Goal: Communication & Community: Answer question/provide support

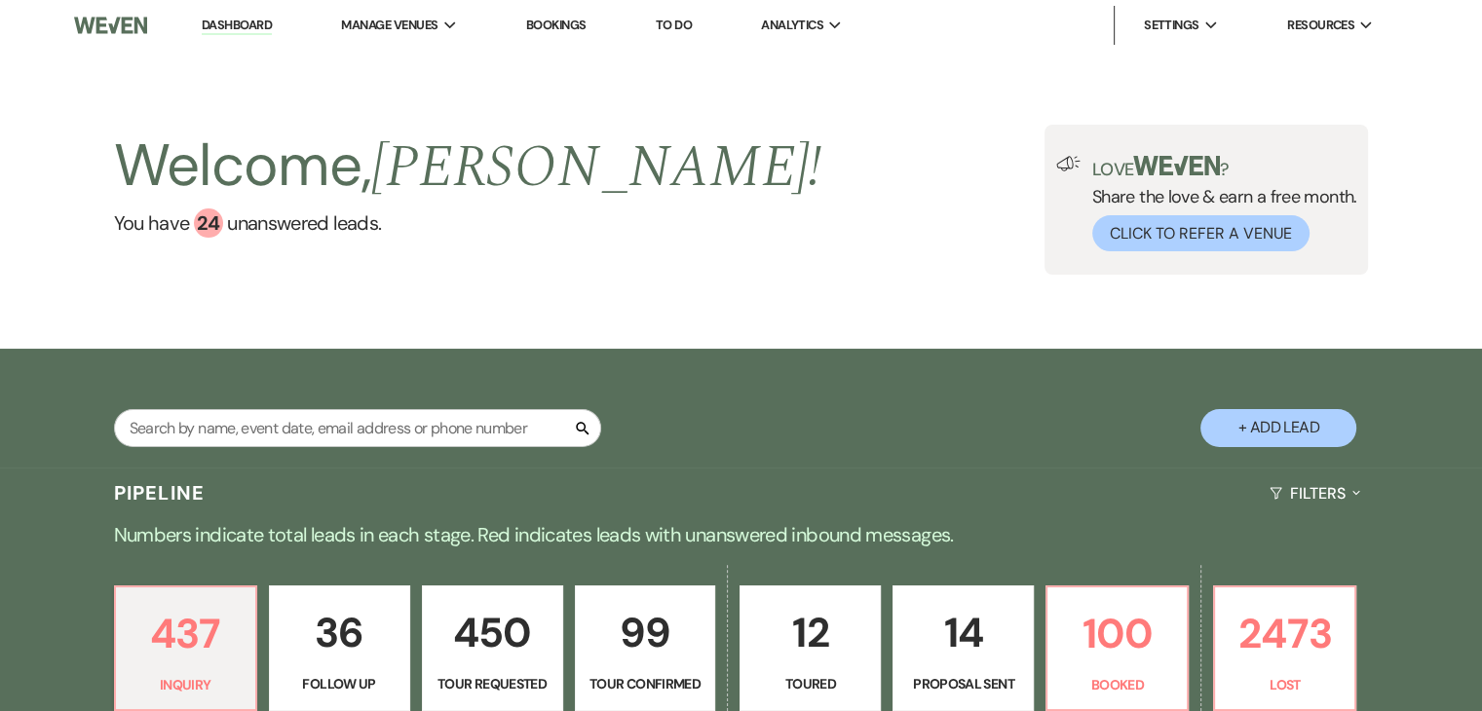
click at [121, 16] on img at bounding box center [110, 25] width 73 height 41
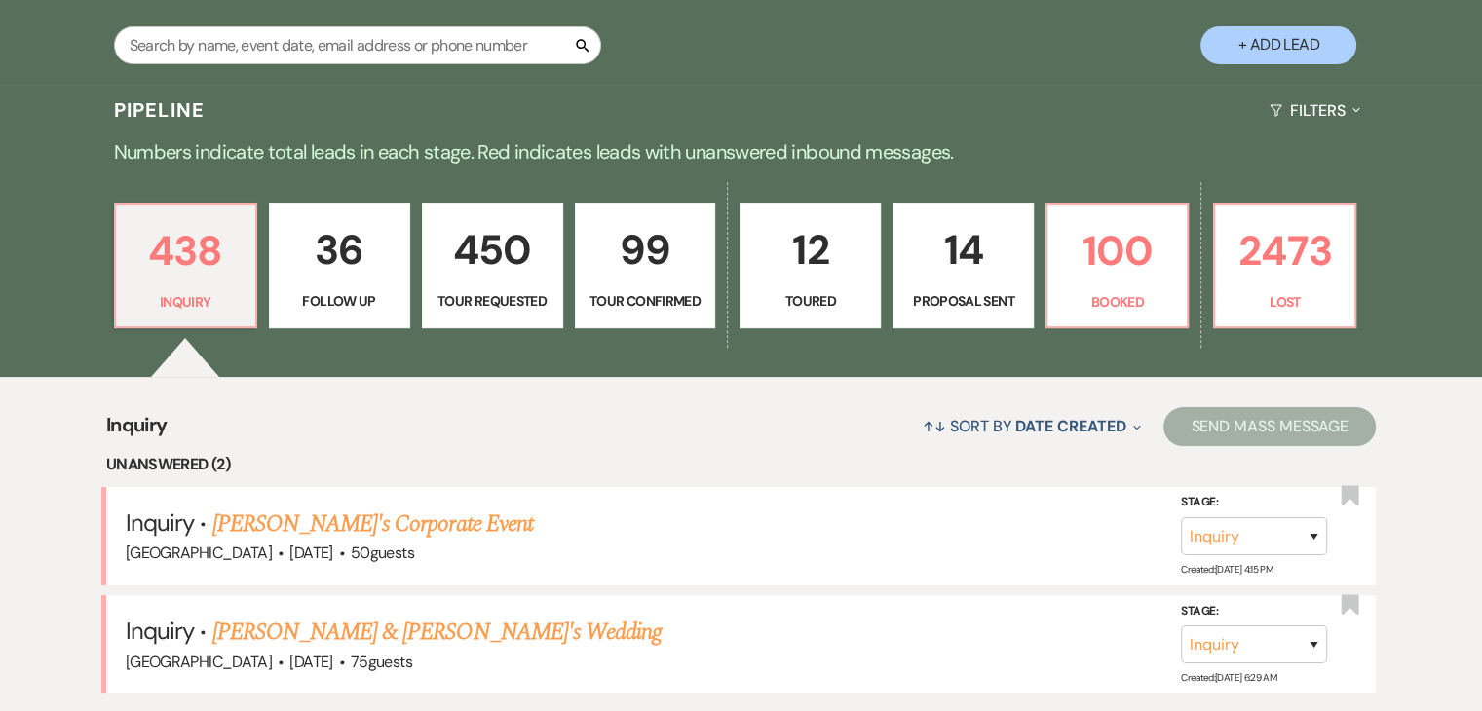
scroll to position [390, 0]
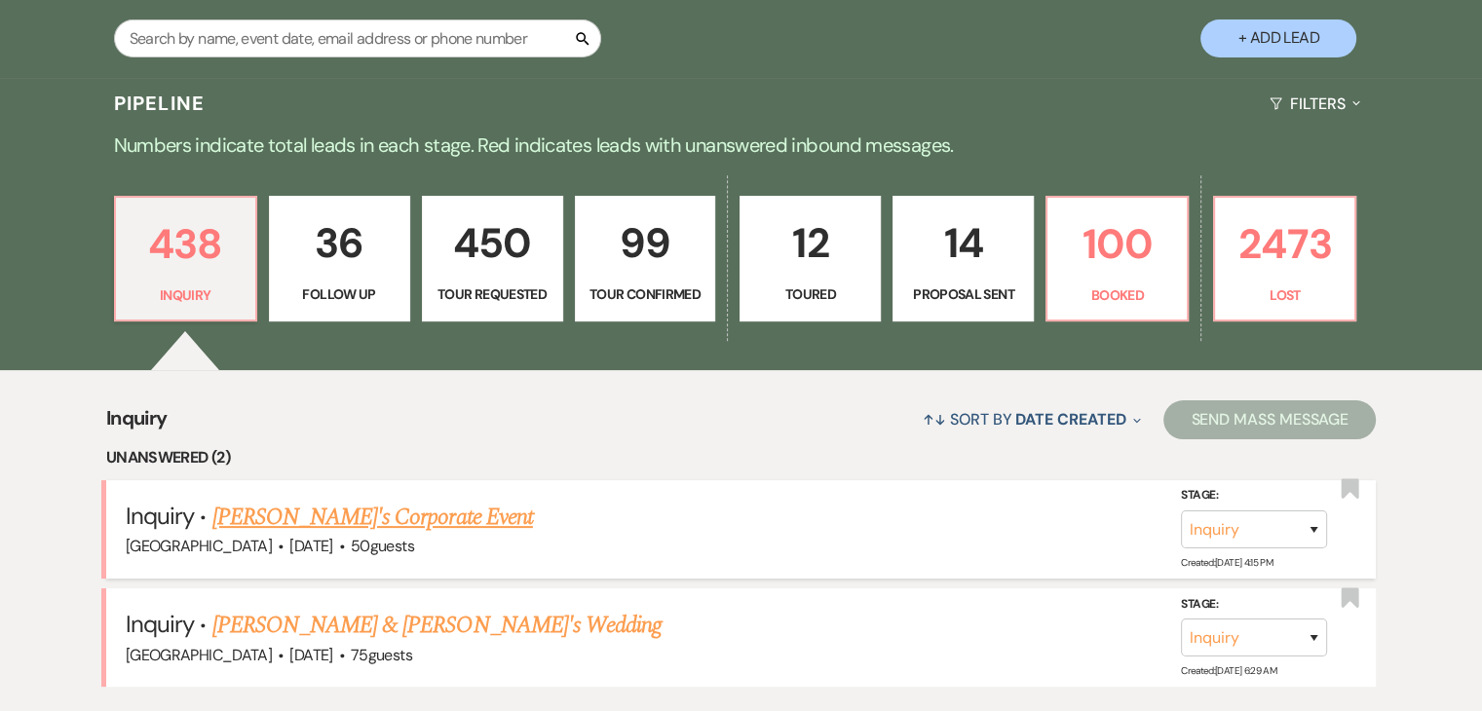
click at [353, 514] on link "[PERSON_NAME]'s Corporate Event" at bounding box center [372, 517] width 321 height 35
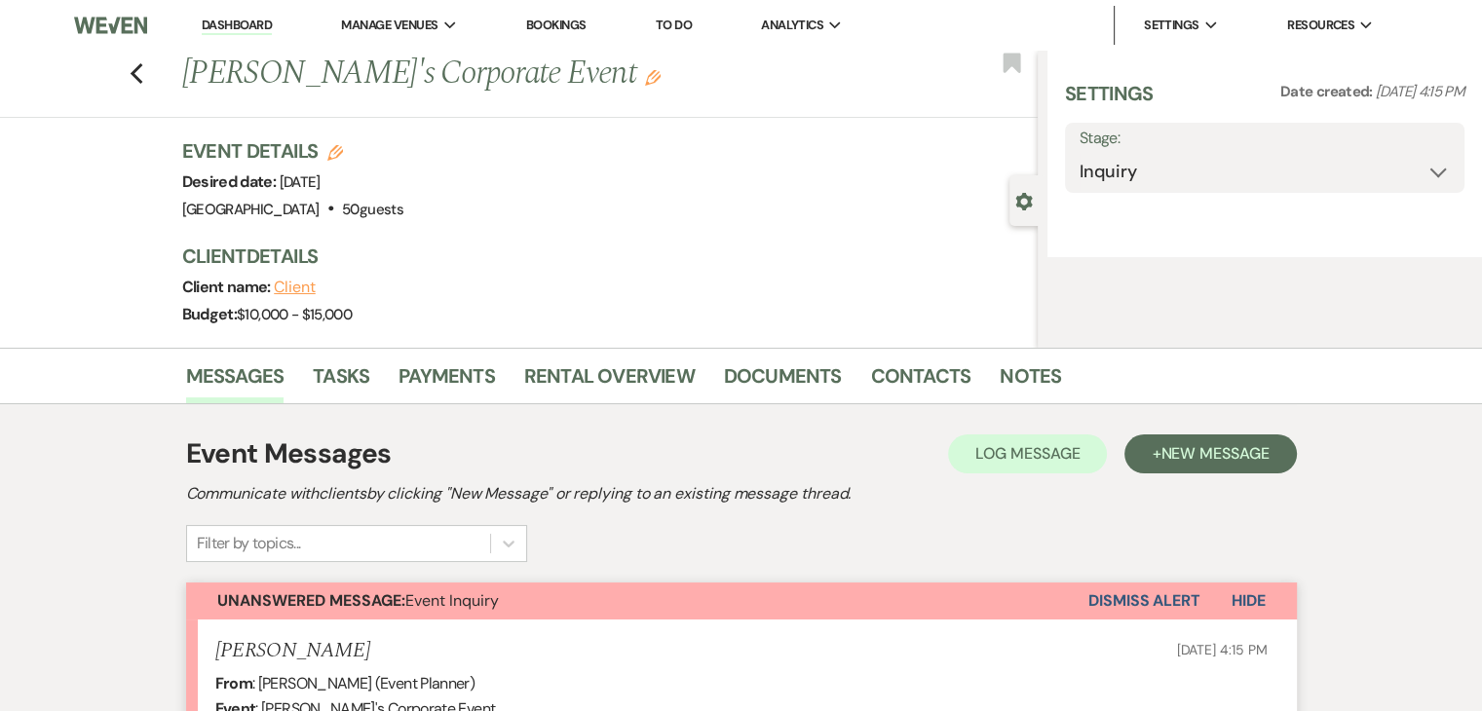
select select "5"
select select "9"
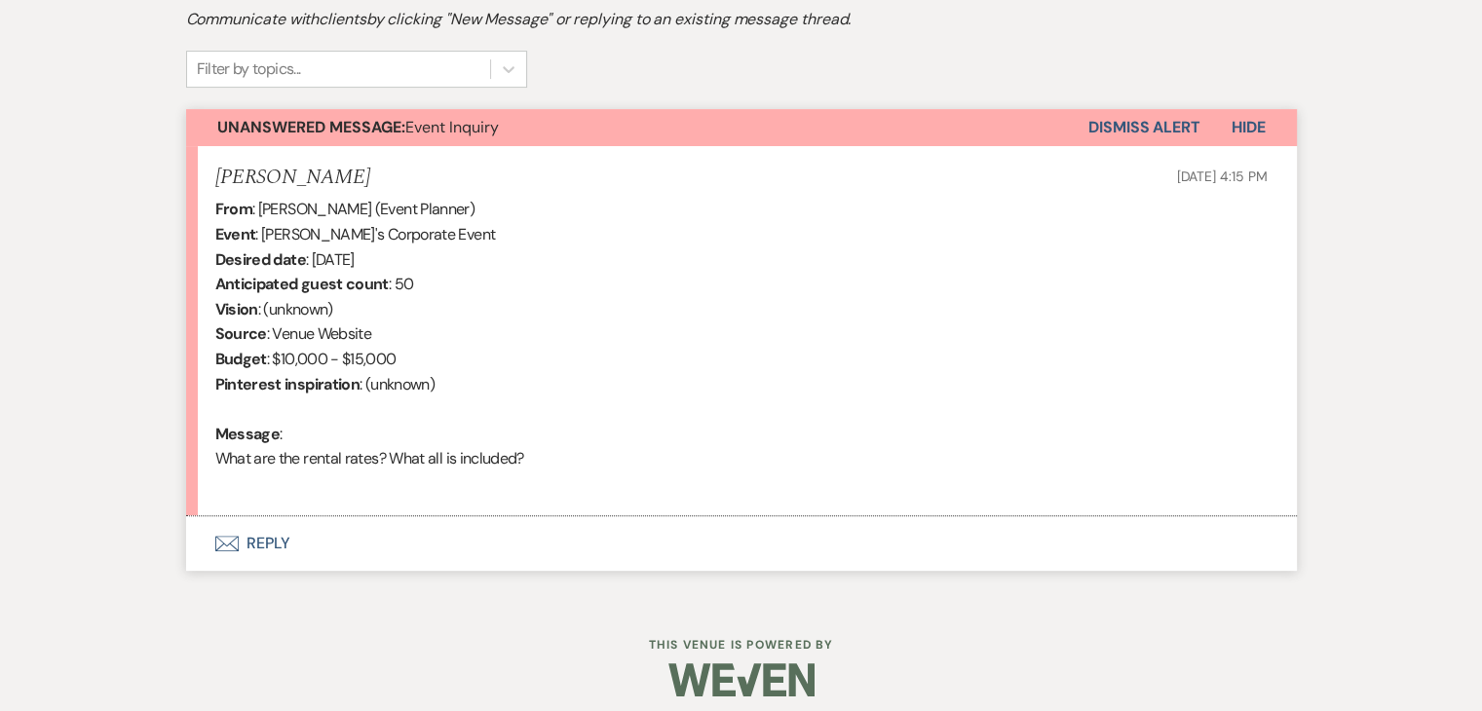
scroll to position [629, 0]
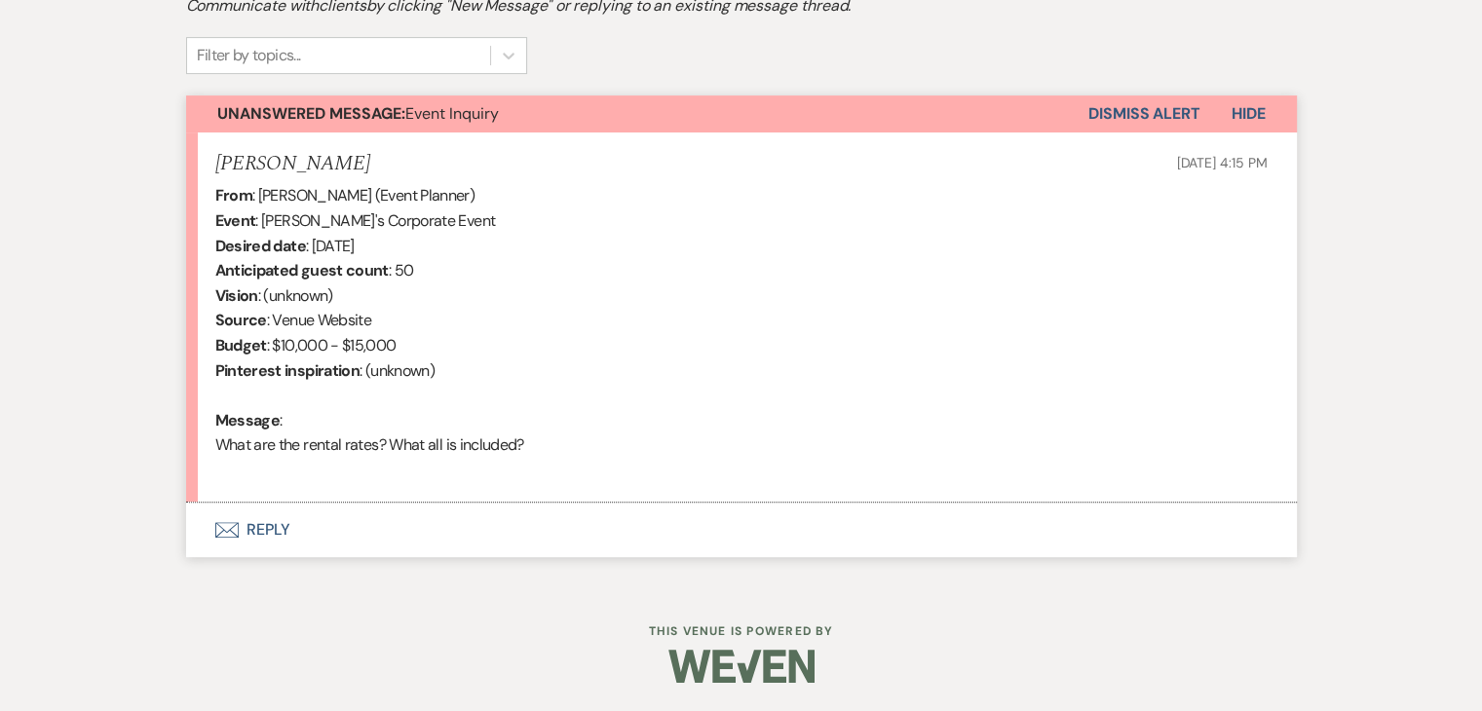
click at [244, 527] on button "Envelope Reply" at bounding box center [741, 530] width 1111 height 55
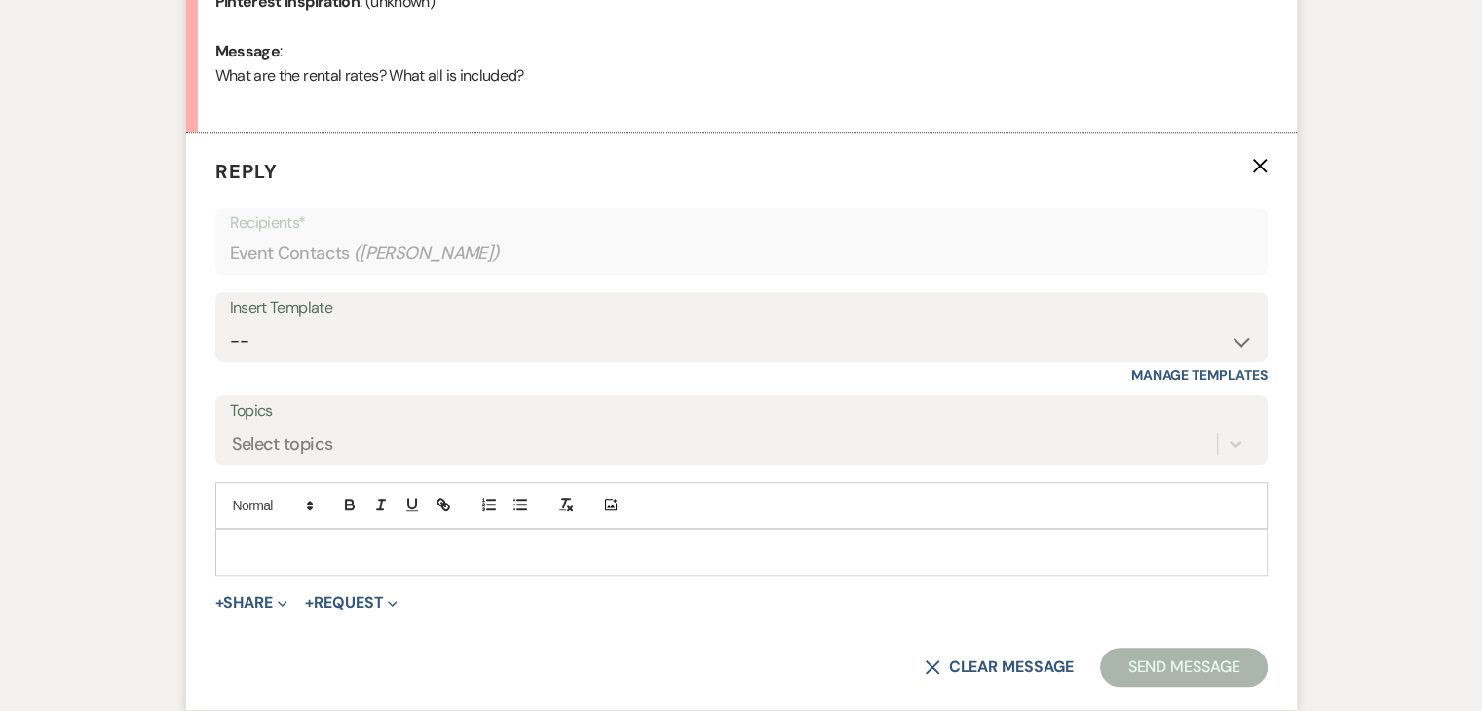
scroll to position [1076, 0]
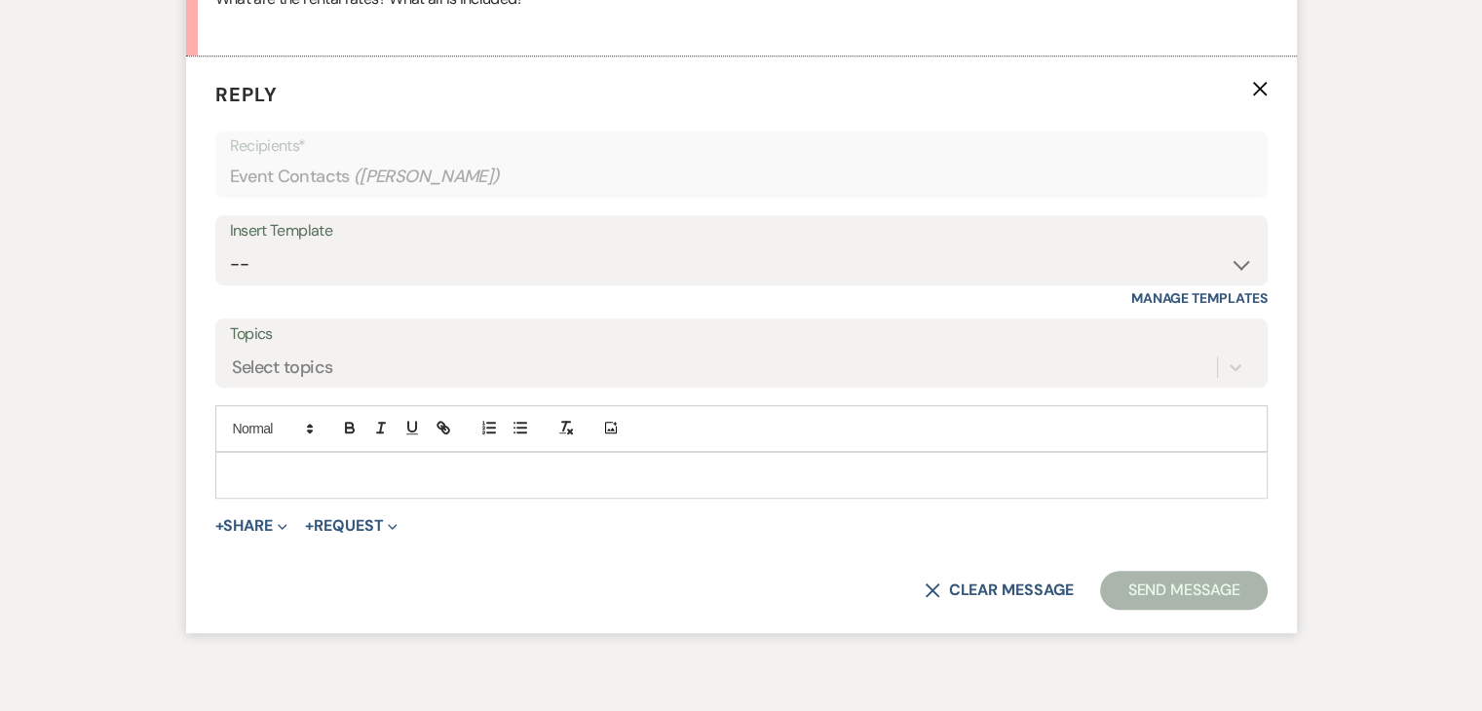
click at [357, 243] on div "Insert Template" at bounding box center [741, 231] width 1023 height 28
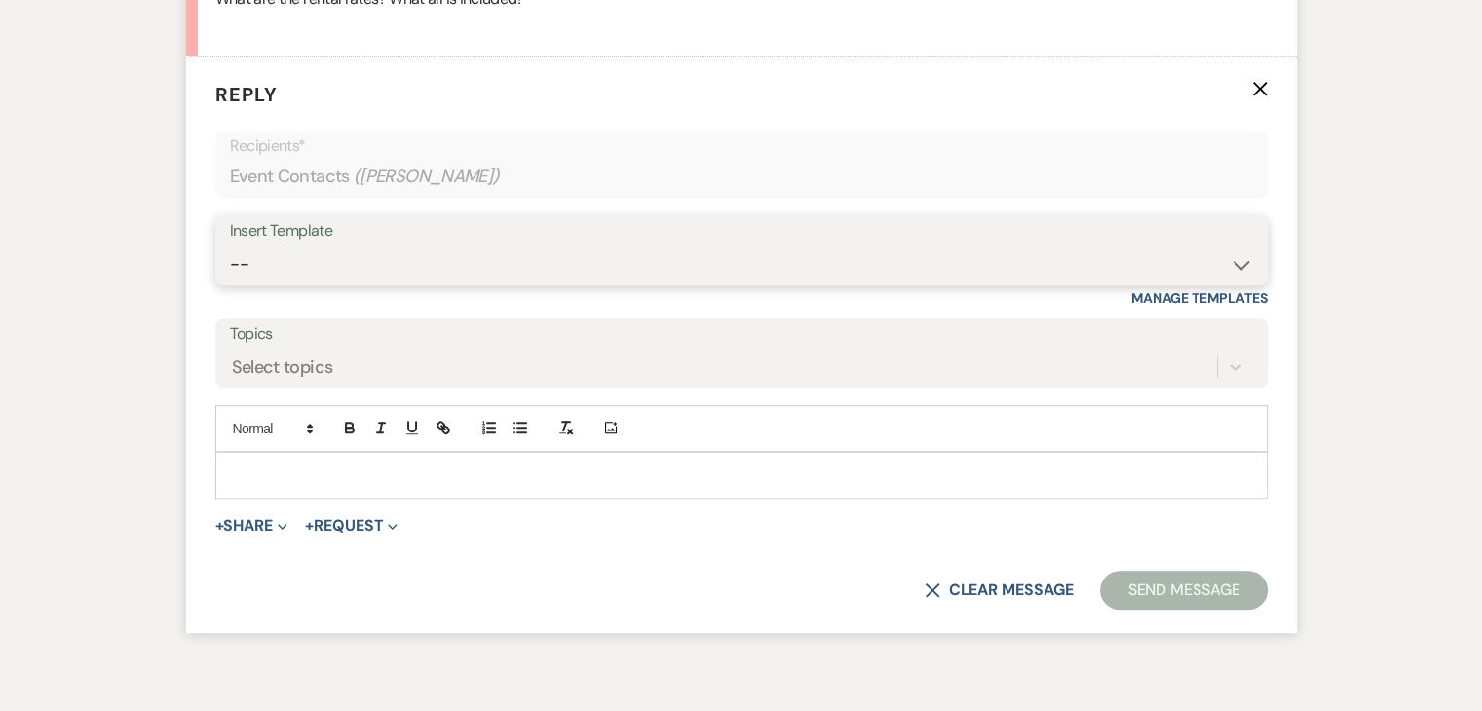
click at [374, 256] on select "-- Inquiry Follow Up Email #2 Contract Sending Template Payment Template Rental…" at bounding box center [741, 265] width 1023 height 38
click at [230, 246] on select "-- Inquiry Follow Up Email #2 Contract Sending Template Payment Template Rental…" at bounding box center [741, 265] width 1023 height 38
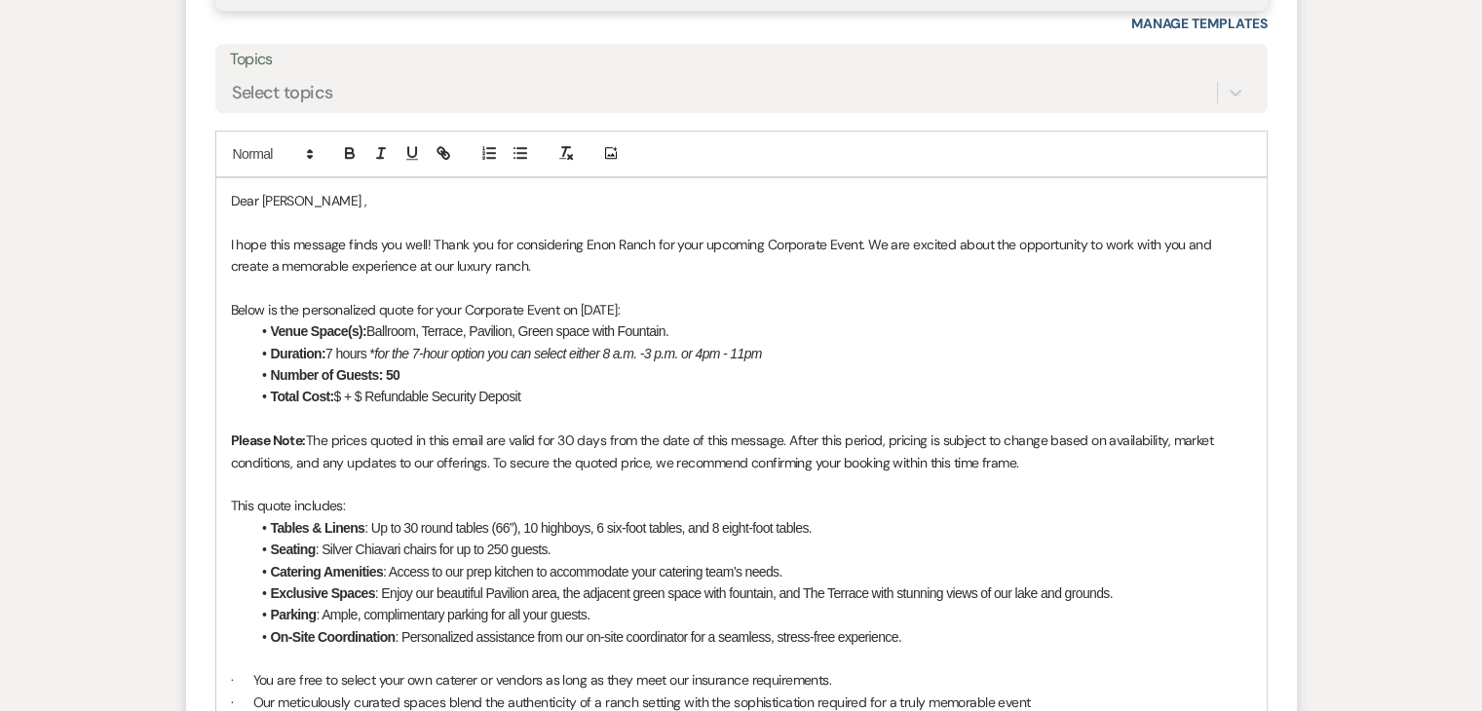
scroll to position [1368, 0]
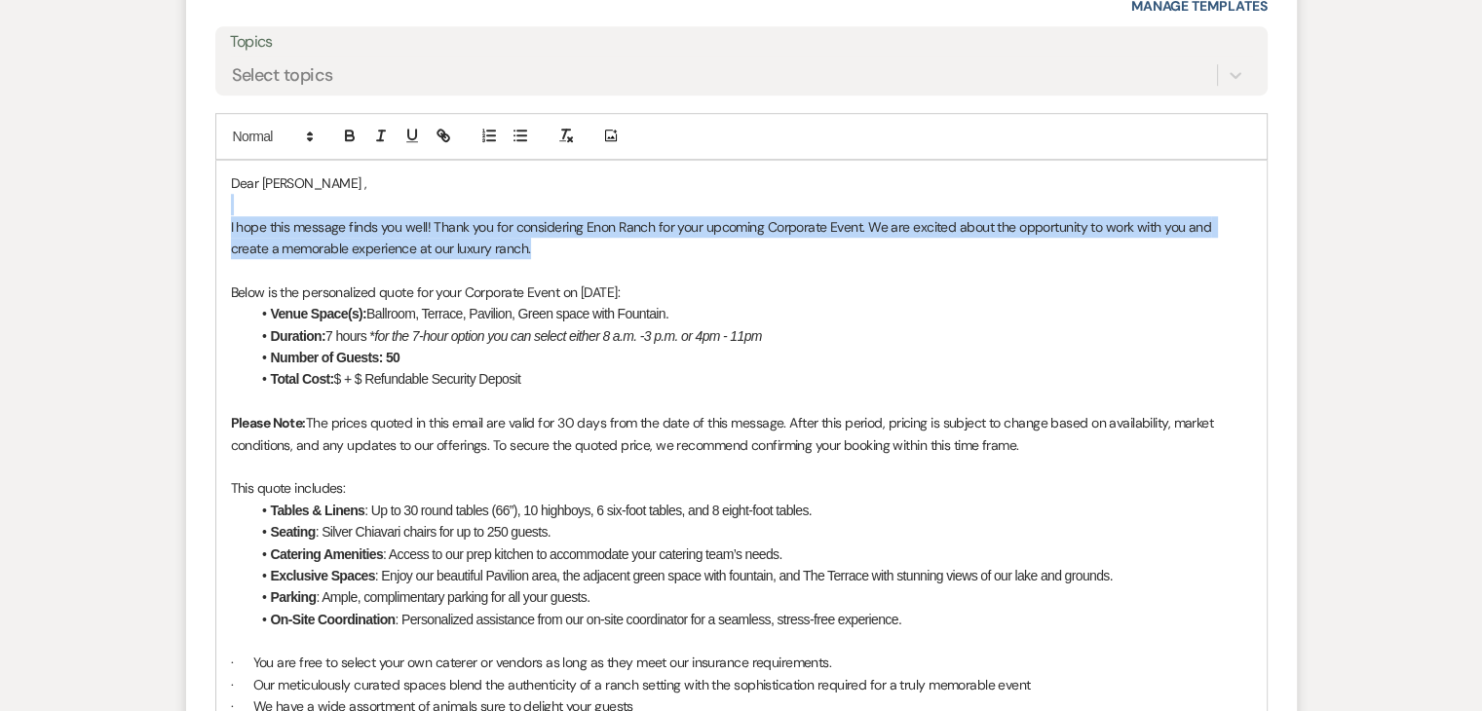
drag, startPoint x: 512, startPoint y: 254, endPoint x: 288, endPoint y: 207, distance: 228.2
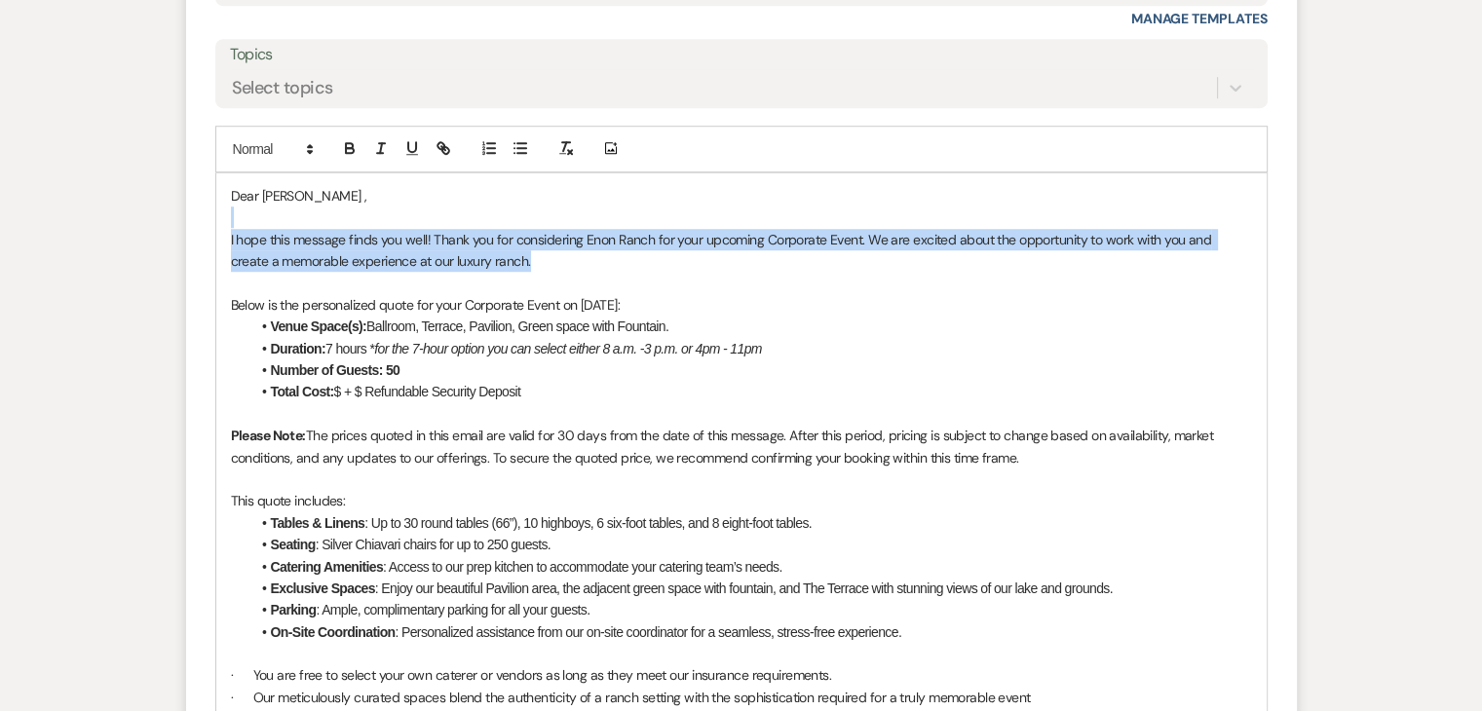
scroll to position [1271, 0]
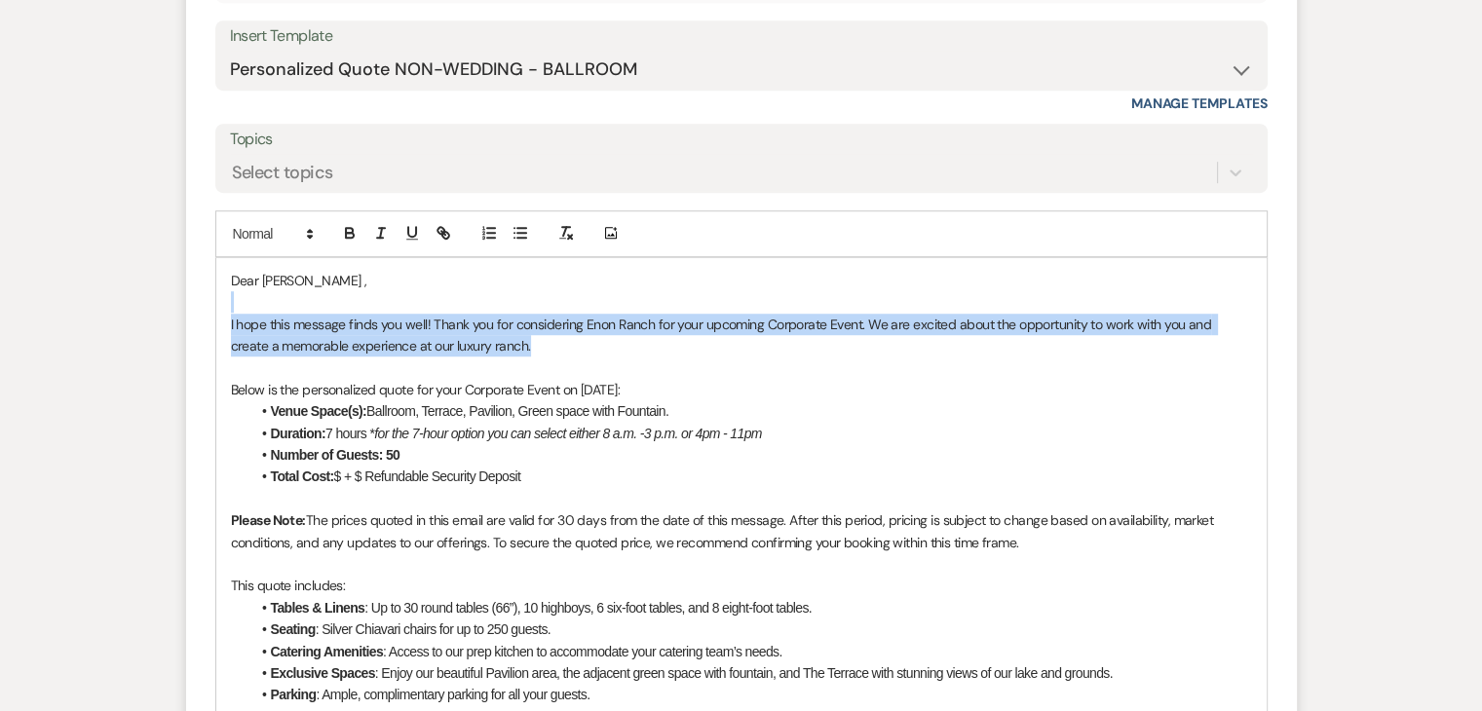
click at [266, 344] on p "I hope this message finds you well! Thank you for considering Enon Ranch for yo…" at bounding box center [741, 336] width 1021 height 44
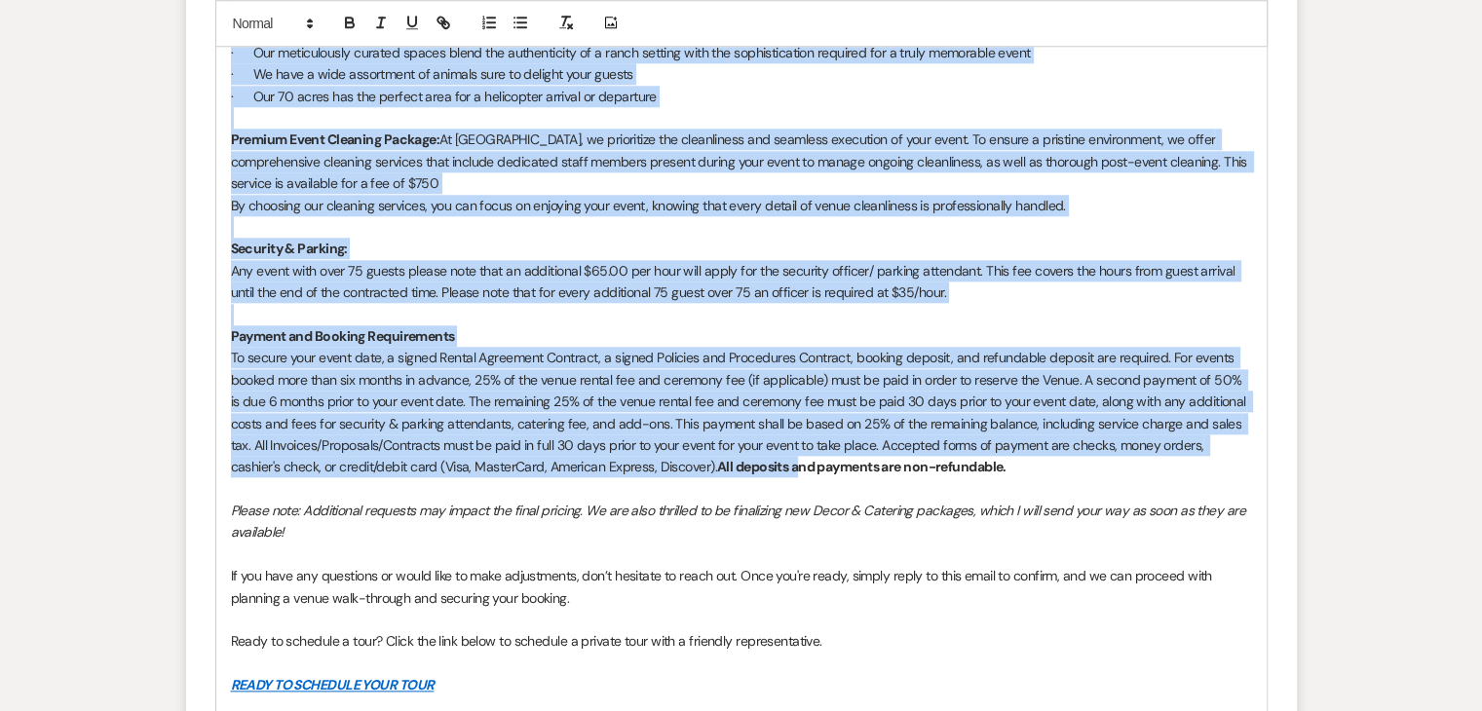
scroll to position [2050, 0]
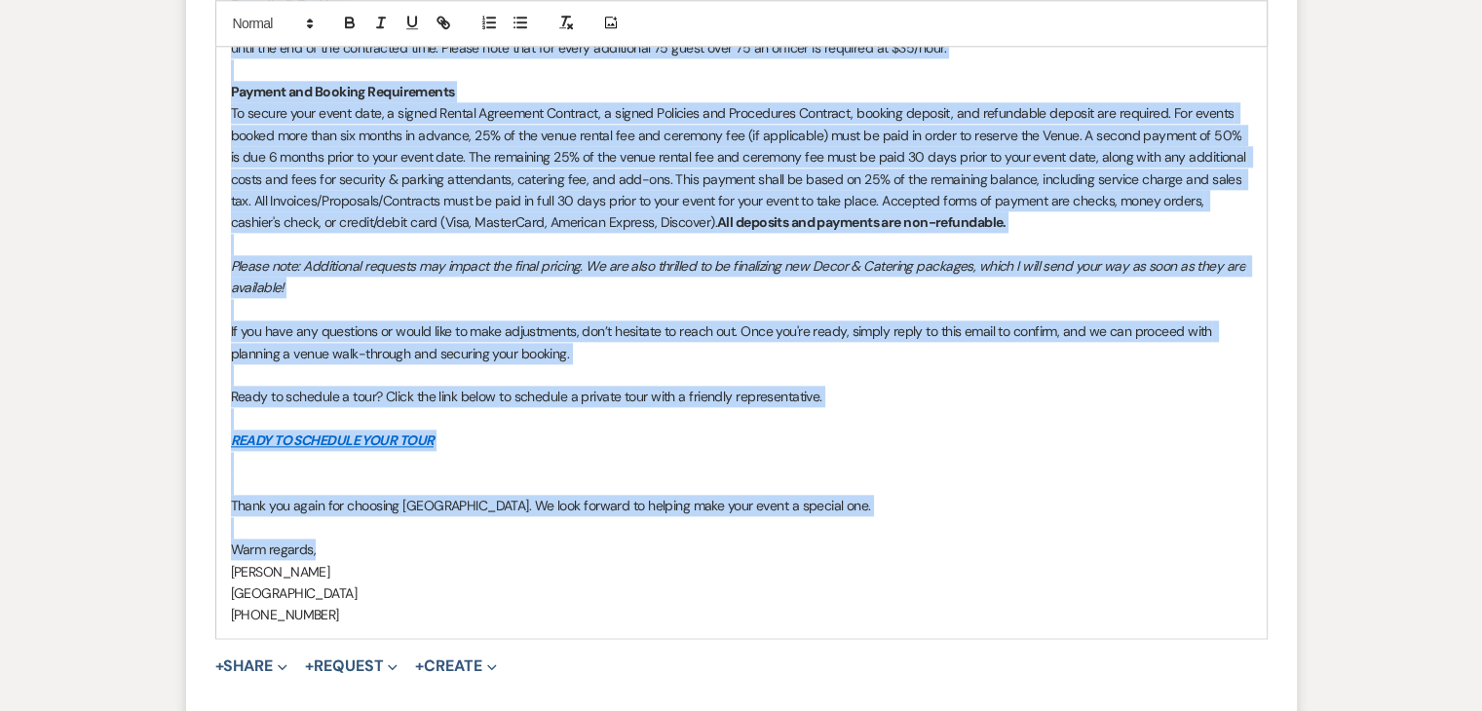
drag, startPoint x: 225, startPoint y: 311, endPoint x: 888, endPoint y: 547, distance: 703.3
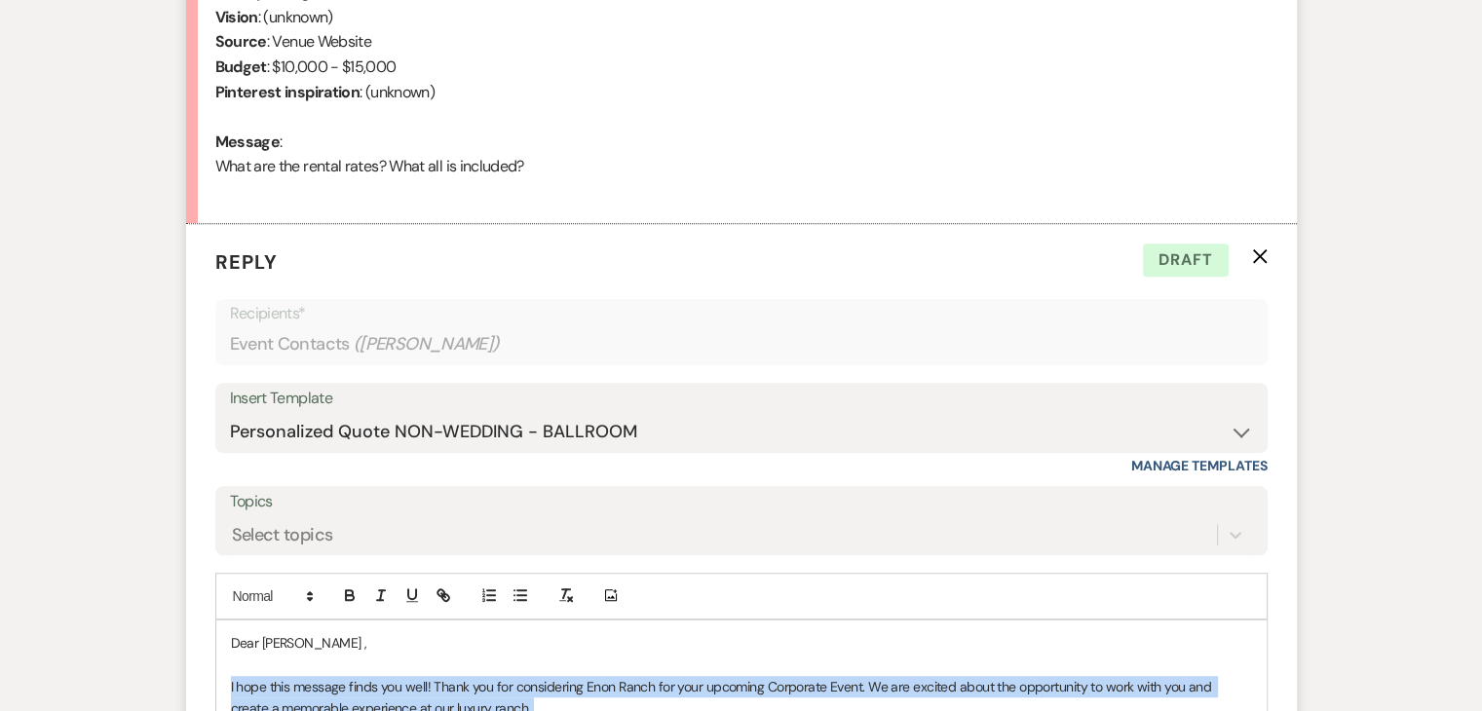
scroll to position [978, 0]
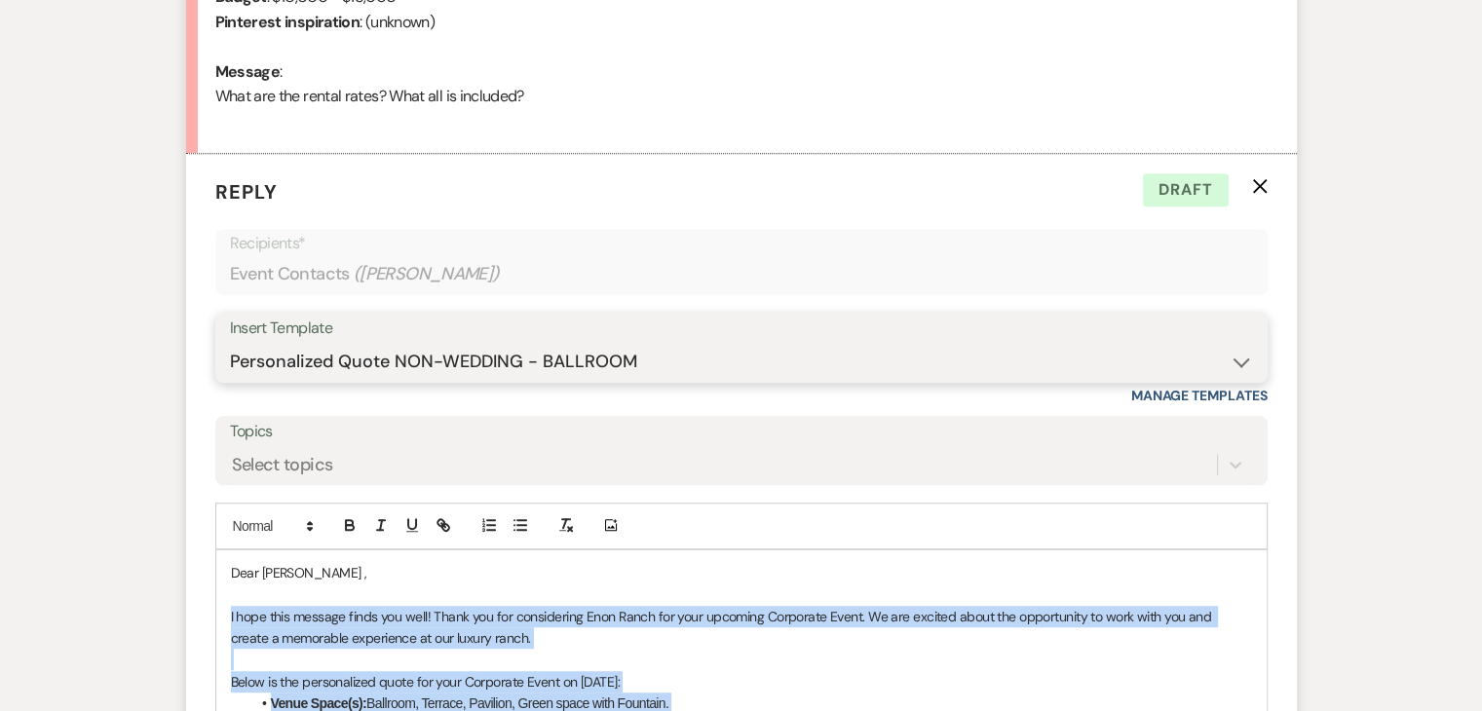
click at [483, 364] on select "-- Inquiry Follow Up Email #2 Contract Sending Template Payment Template Rental…" at bounding box center [741, 362] width 1023 height 38
click at [230, 343] on select "-- Inquiry Follow Up Email #2 Contract Sending Template Payment Template Rental…" at bounding box center [741, 362] width 1023 height 38
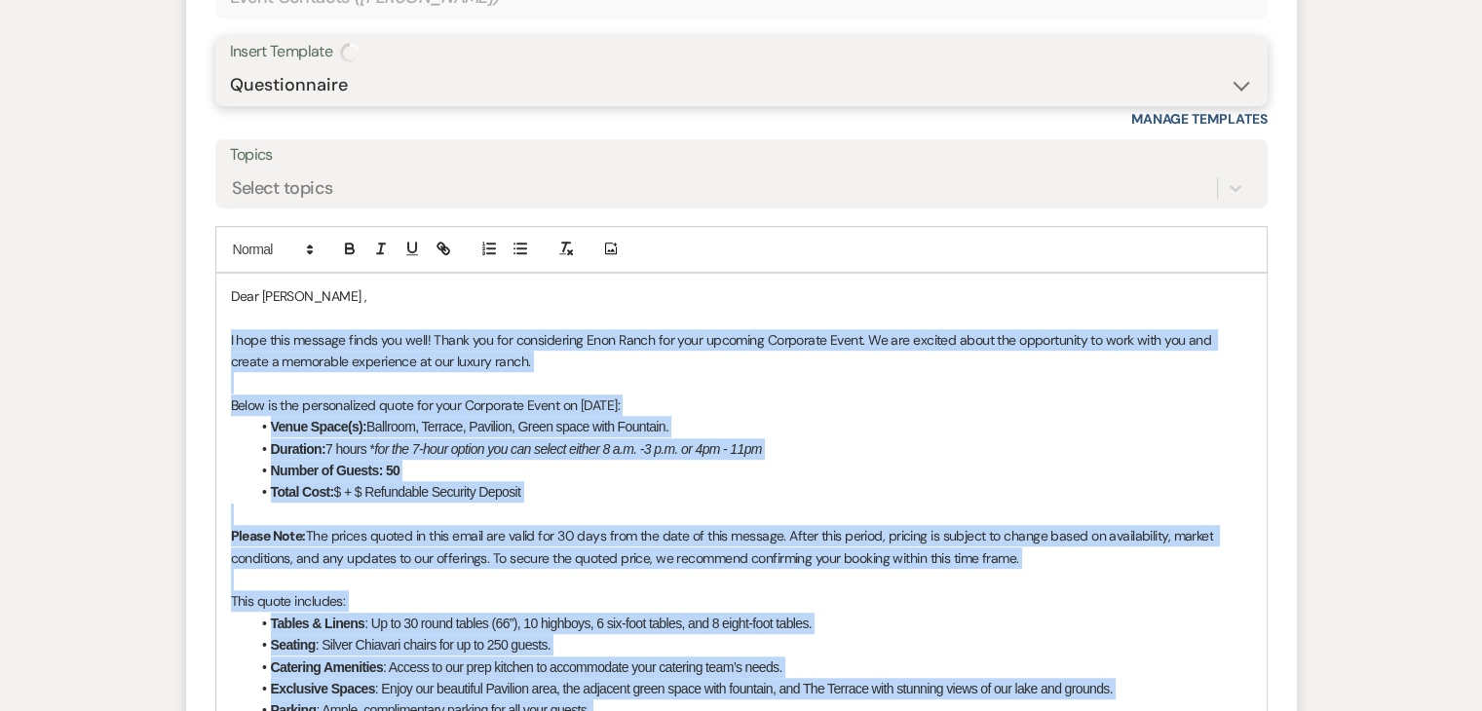
scroll to position [1271, 0]
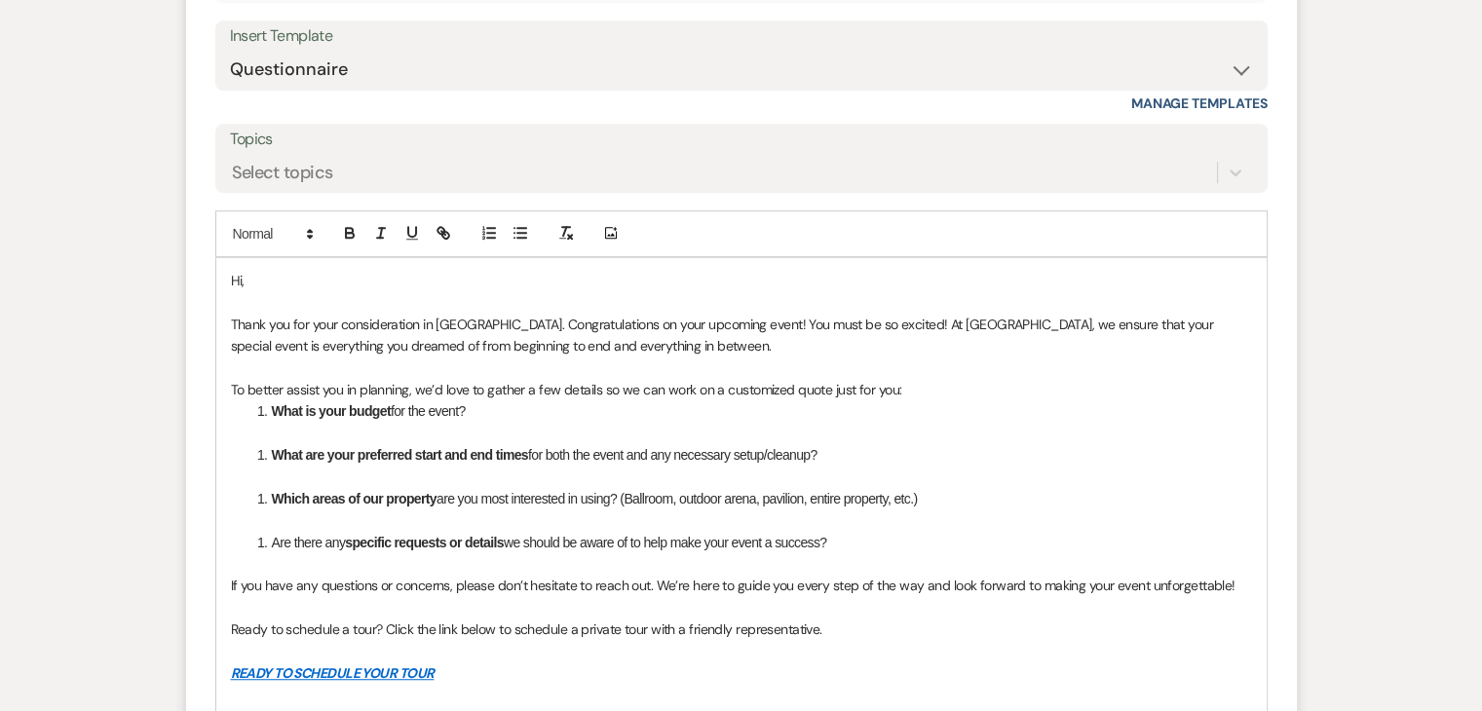
click at [231, 379] on p "To better assist you in planning, we’d love to gather a few details so we can w…" at bounding box center [741, 389] width 1021 height 21
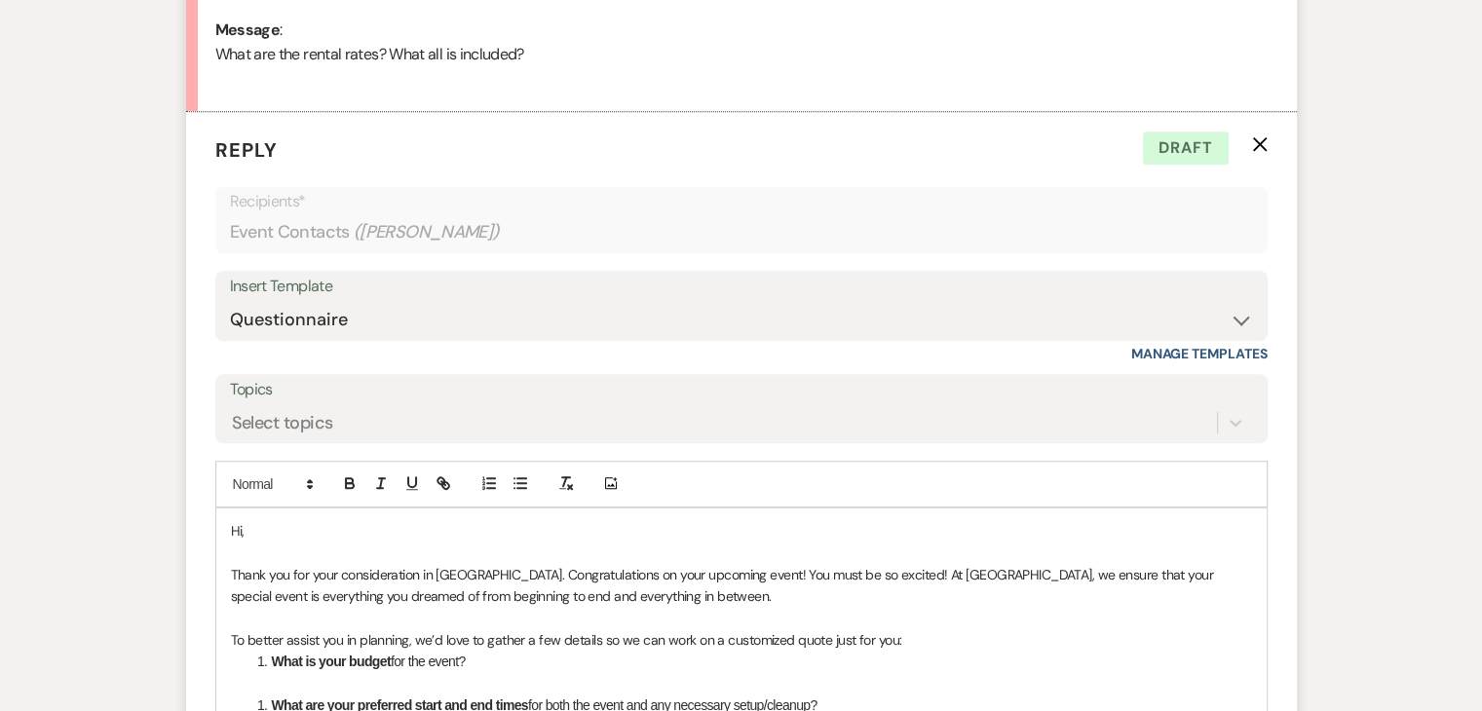
scroll to position [1076, 0]
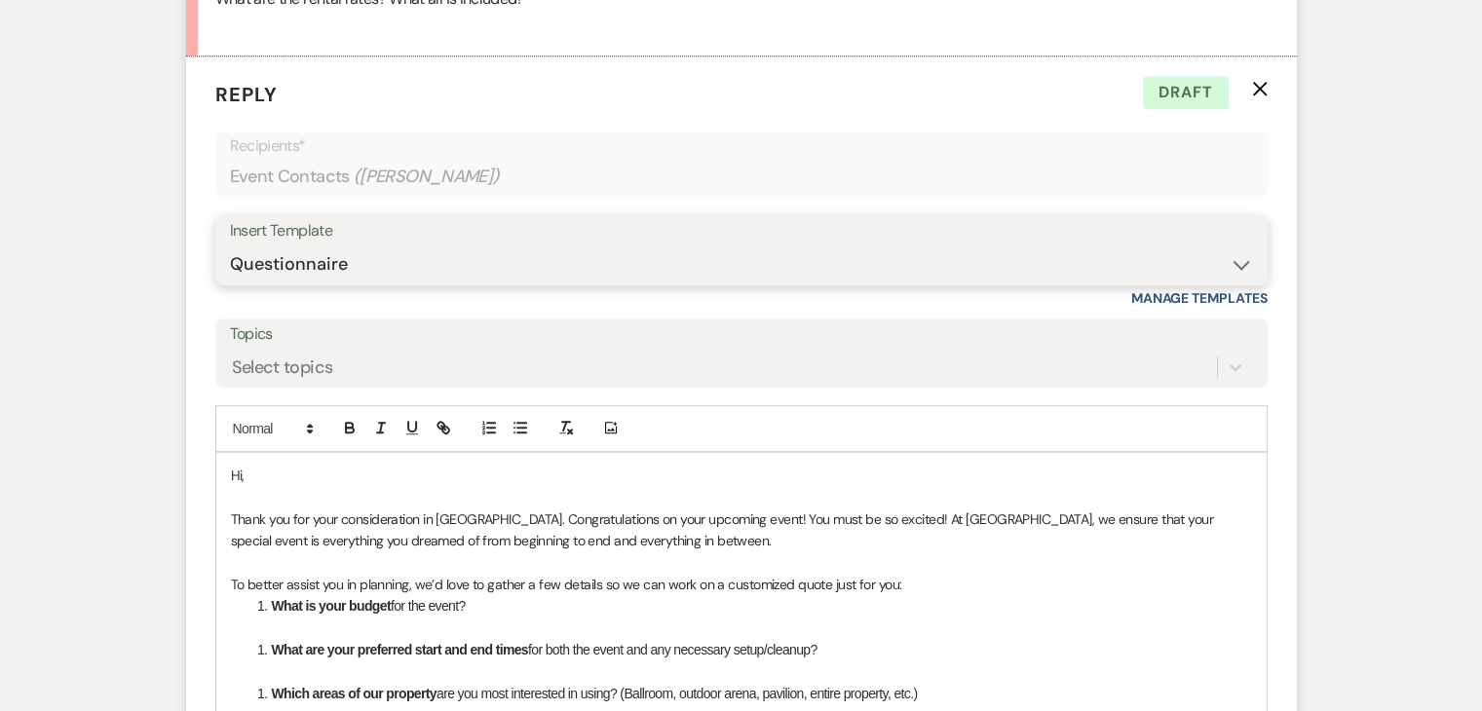
click at [397, 258] on select "-- Inquiry Follow Up Email #2 Contract Sending Template Payment Template Rental…" at bounding box center [741, 265] width 1023 height 38
select select "4369"
click at [230, 246] on select "-- Inquiry Follow Up Email #2 Contract Sending Template Payment Template Rental…" at bounding box center [741, 265] width 1023 height 38
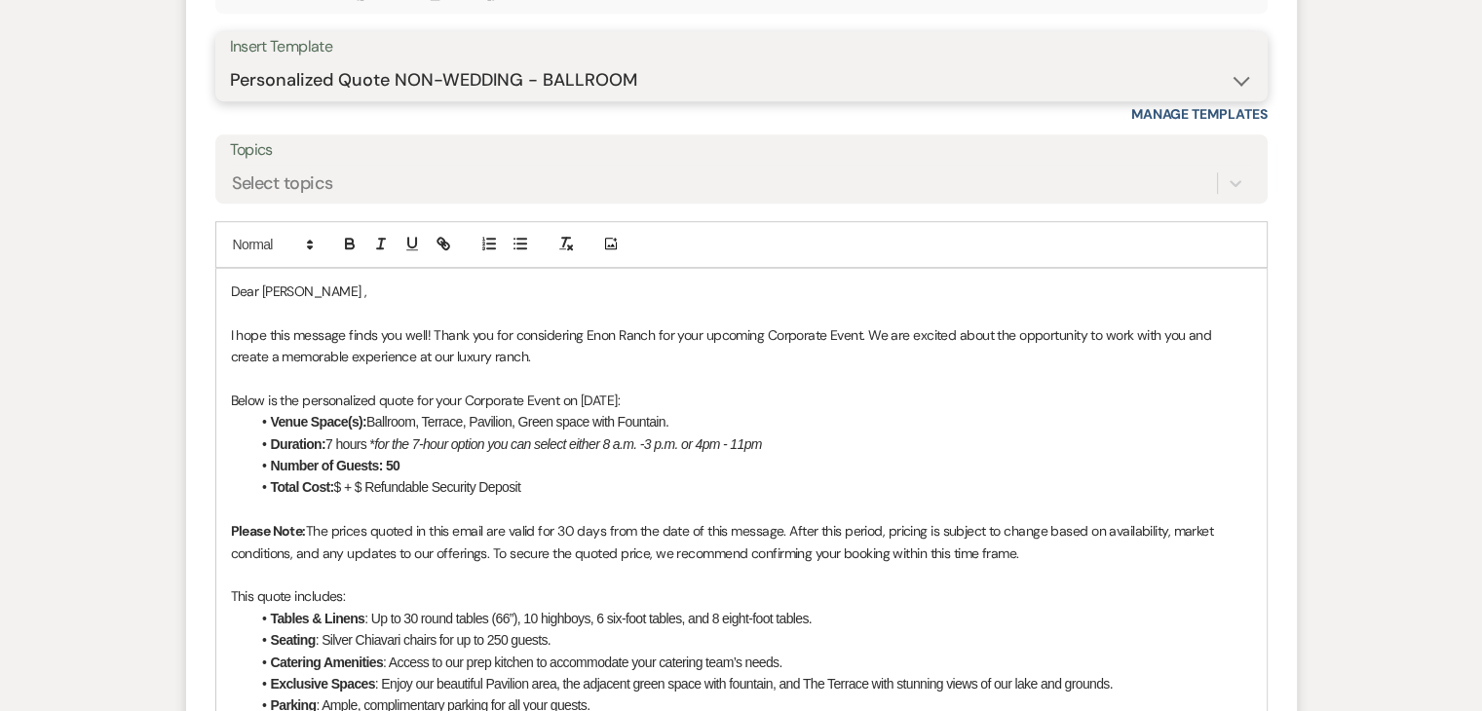
scroll to position [1271, 0]
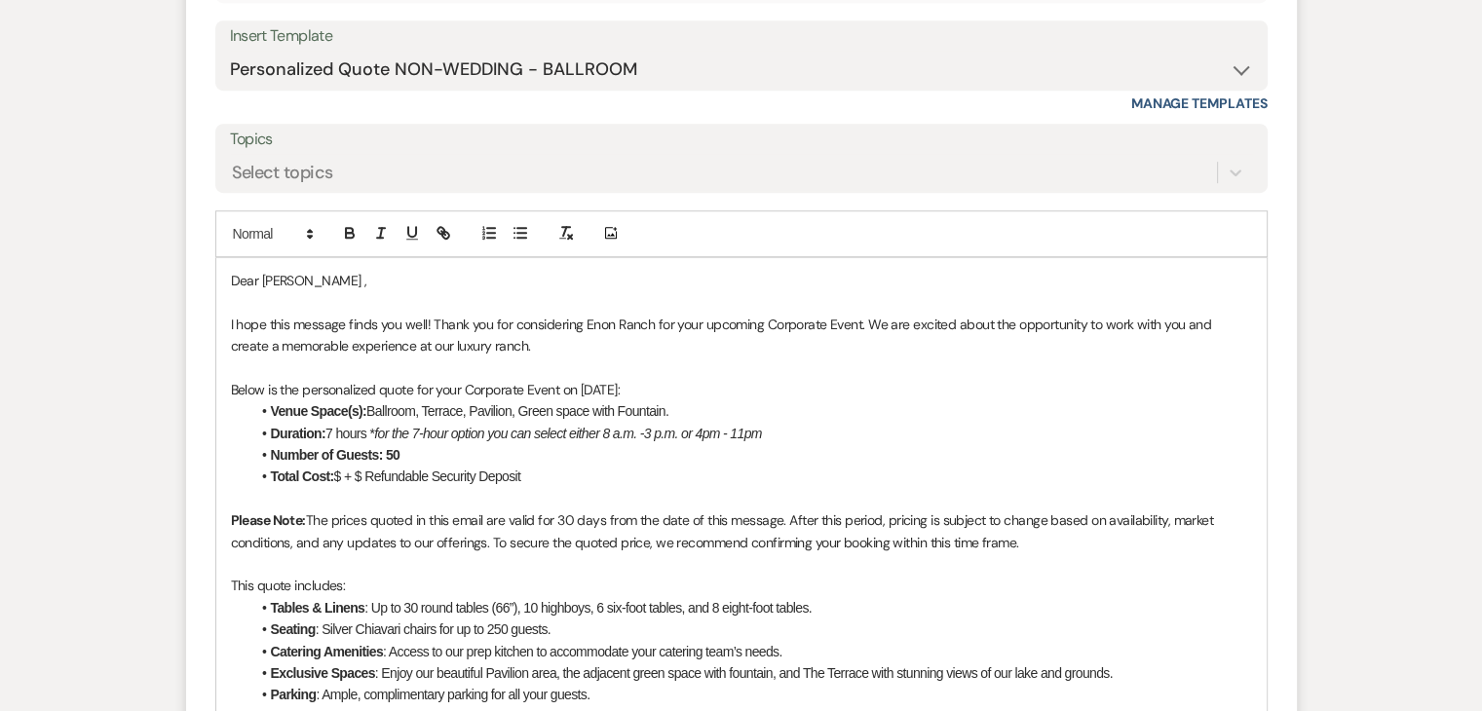
click at [345, 476] on li "Total Cost: $ + $ Refundable Security Deposit" at bounding box center [751, 476] width 1002 height 21
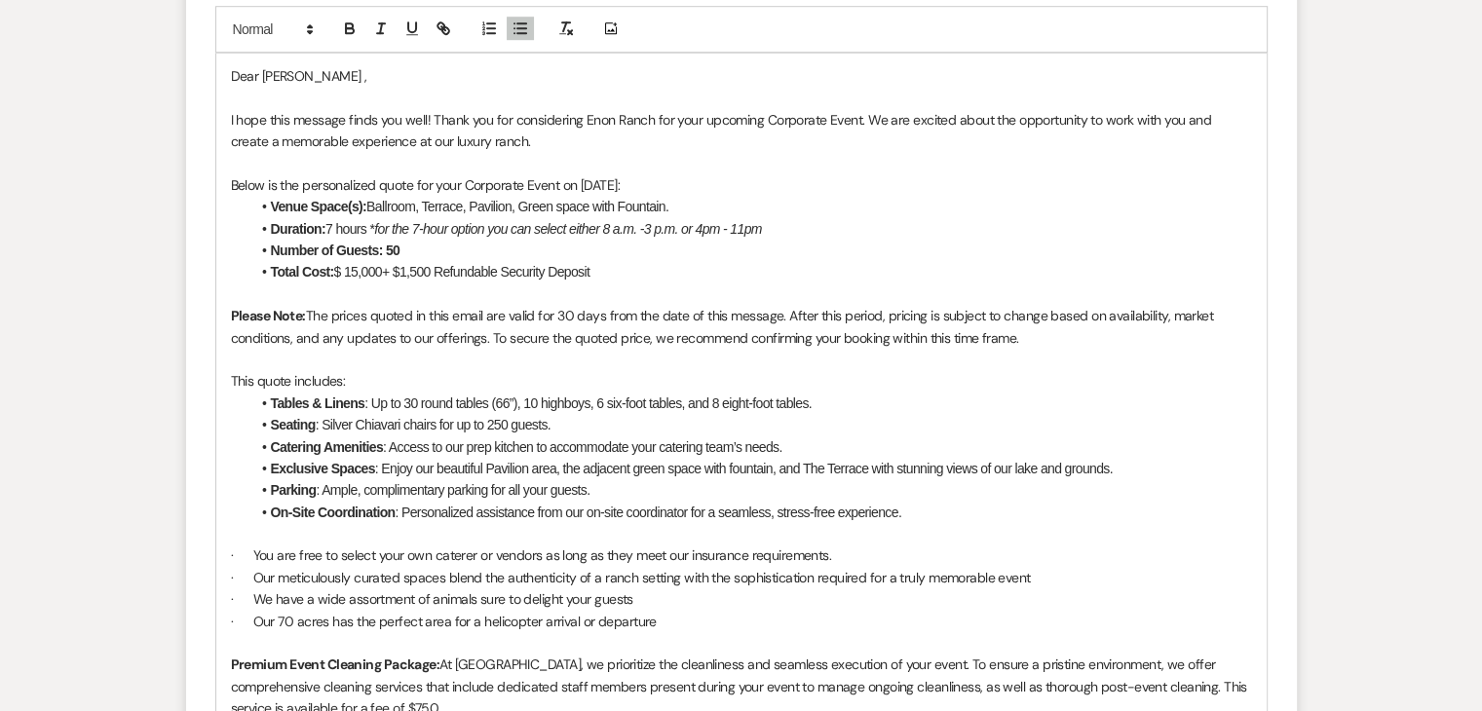
scroll to position [1465, 0]
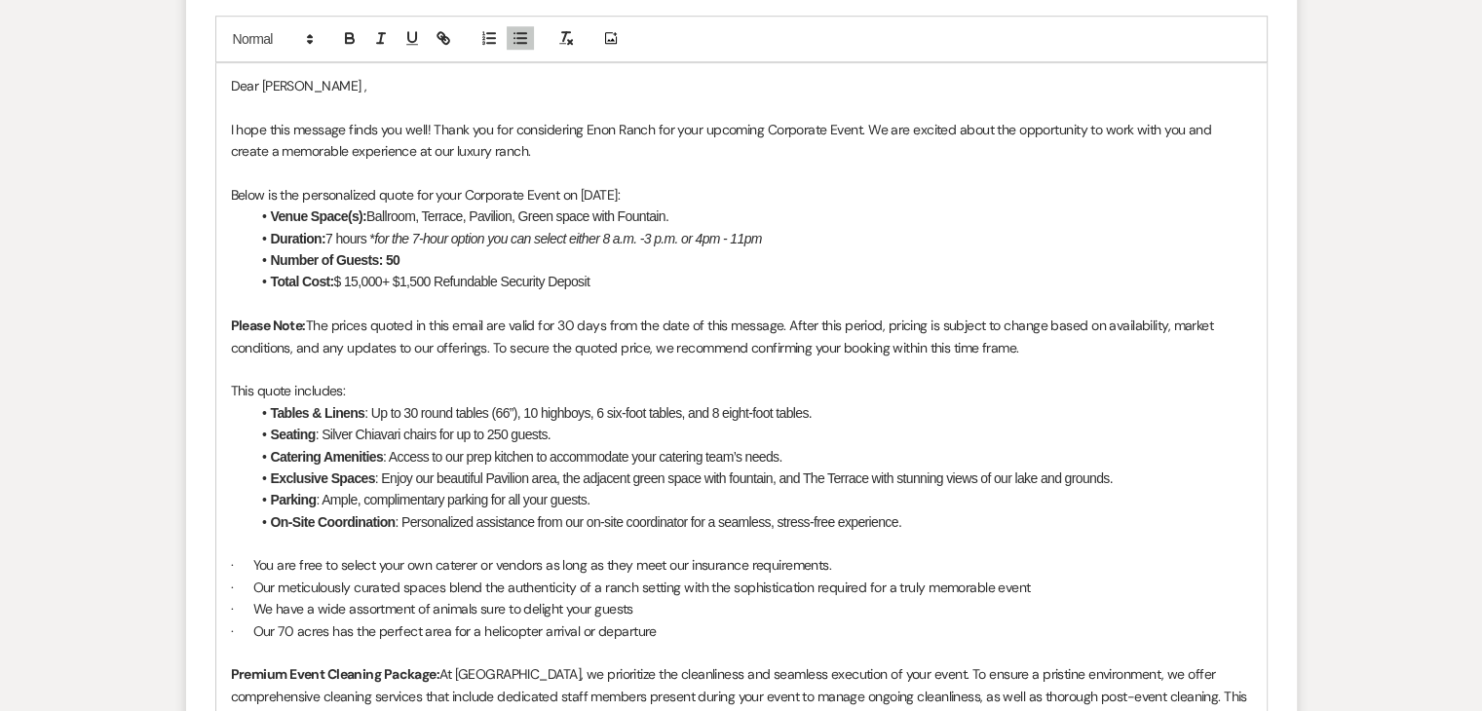
click at [242, 298] on p at bounding box center [741, 303] width 1021 height 21
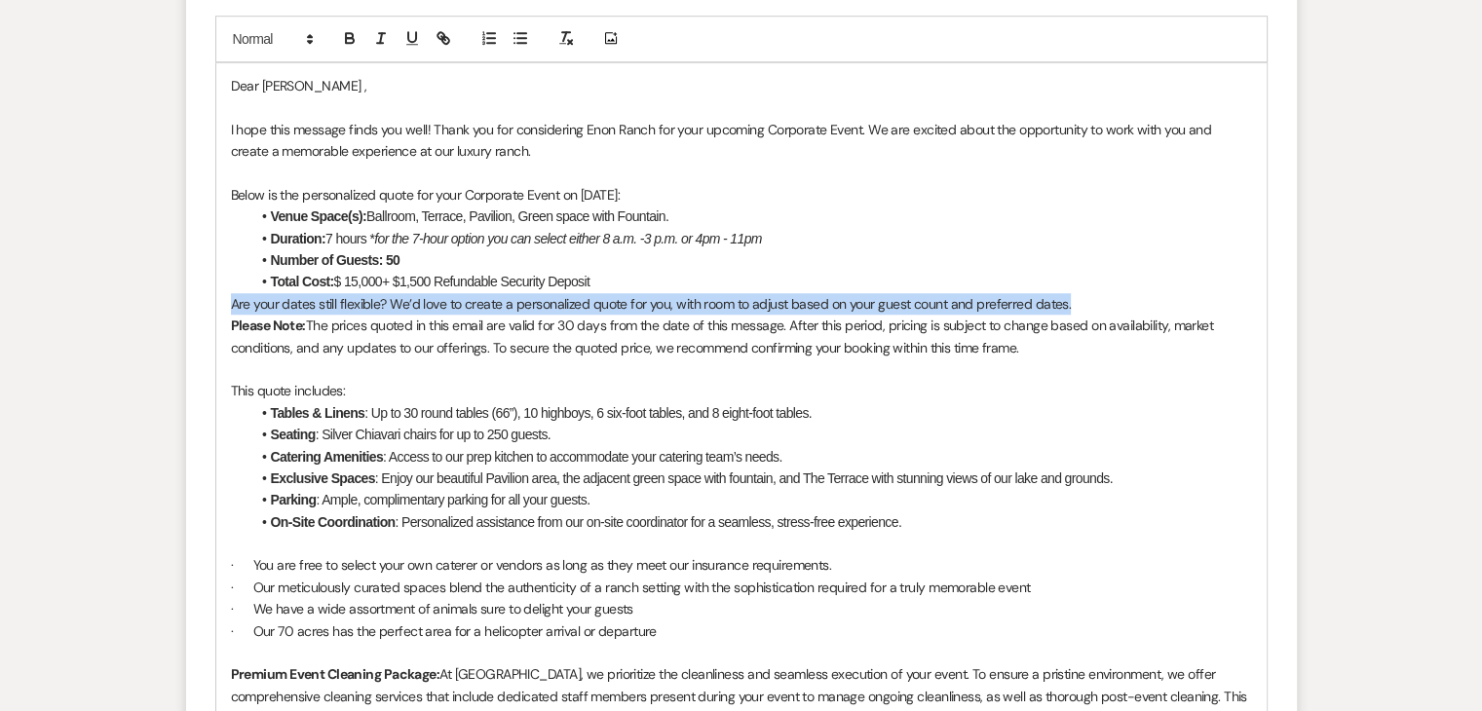
drag, startPoint x: 1088, startPoint y: 293, endPoint x: 233, endPoint y: 297, distance: 855.5
click at [233, 297] on p "Are your dates still flexible? We’d love to create a personalized quote for you…" at bounding box center [741, 303] width 1021 height 21
click at [343, 38] on icon "button" at bounding box center [350, 38] width 18 height 18
click at [1146, 299] on p "Are your dates still flexible? We’d love to create a personalized quote for you…" at bounding box center [741, 303] width 1021 height 21
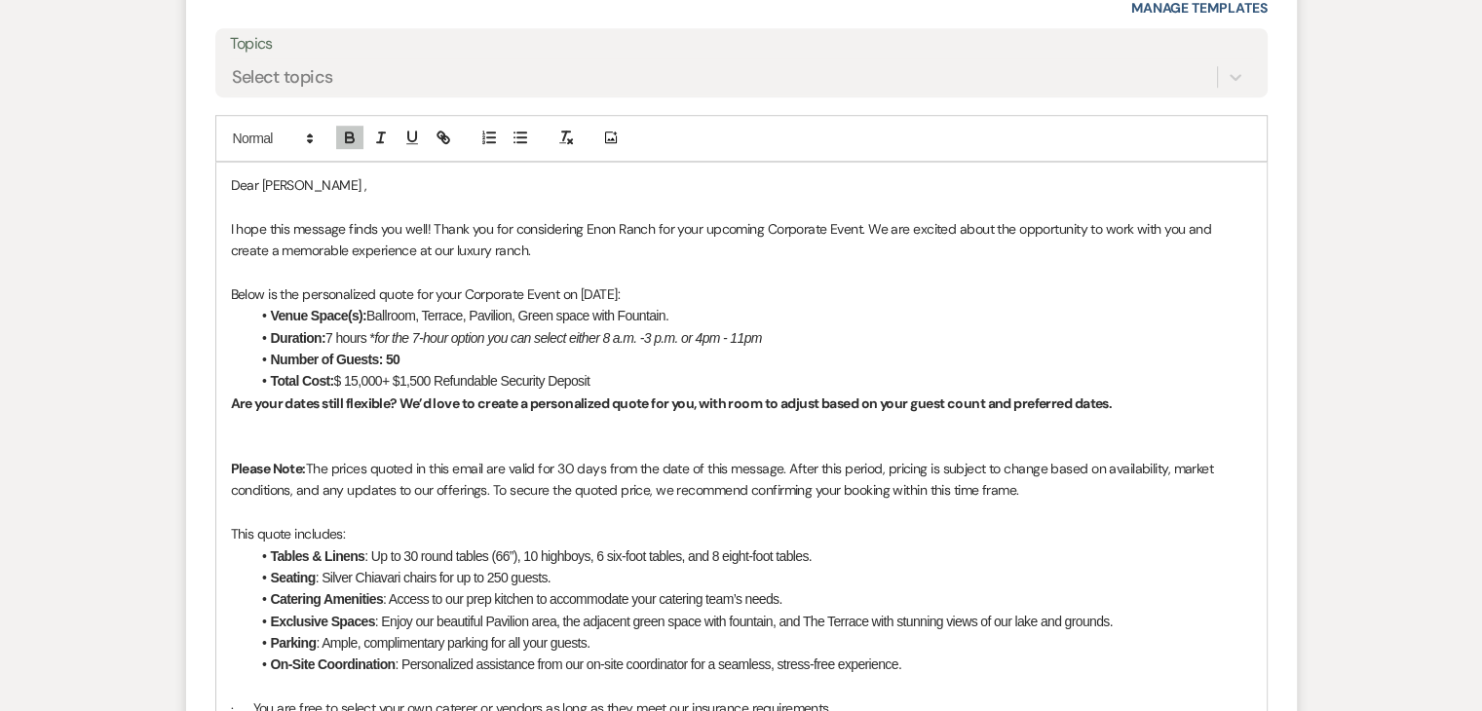
scroll to position [1368, 0]
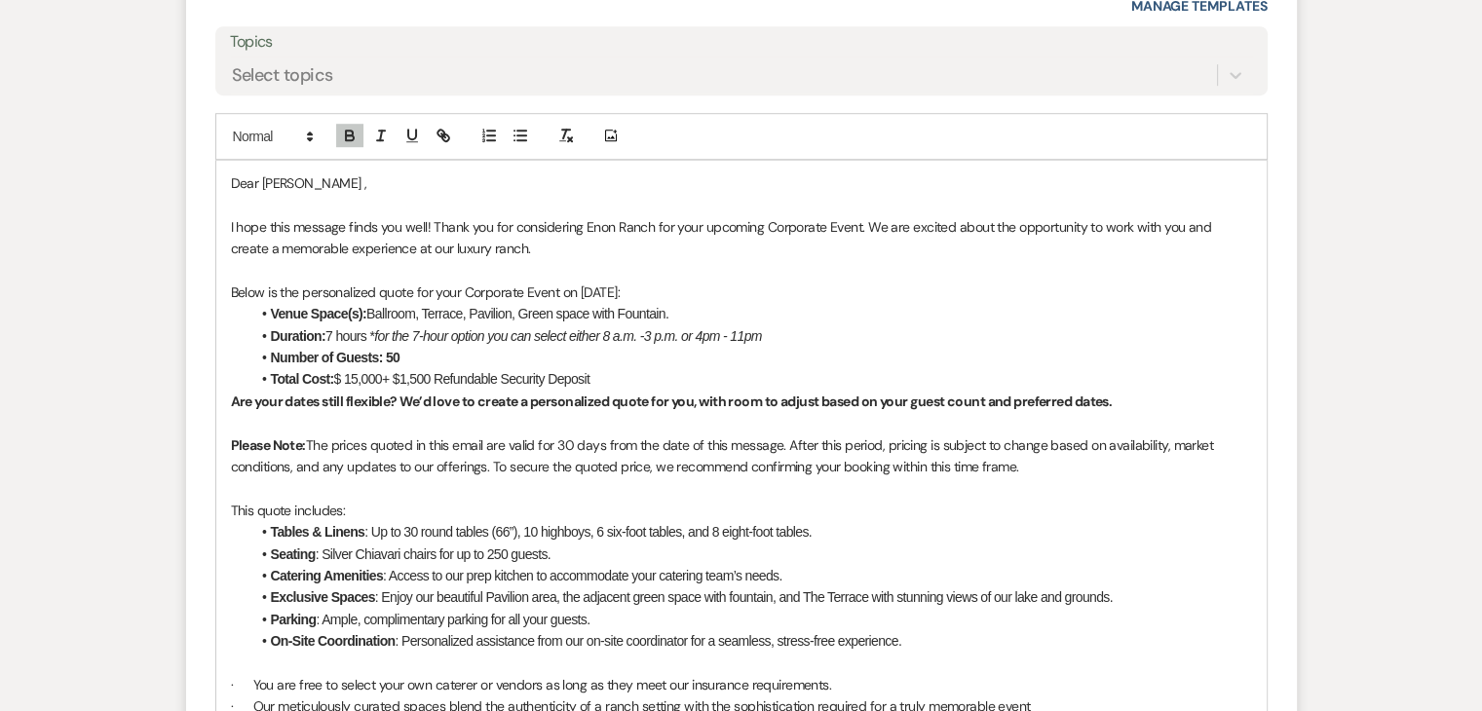
click at [650, 380] on li "Total Cost: $ 15,000+ $1,500 Refundable Security Deposit" at bounding box center [751, 378] width 1002 height 21
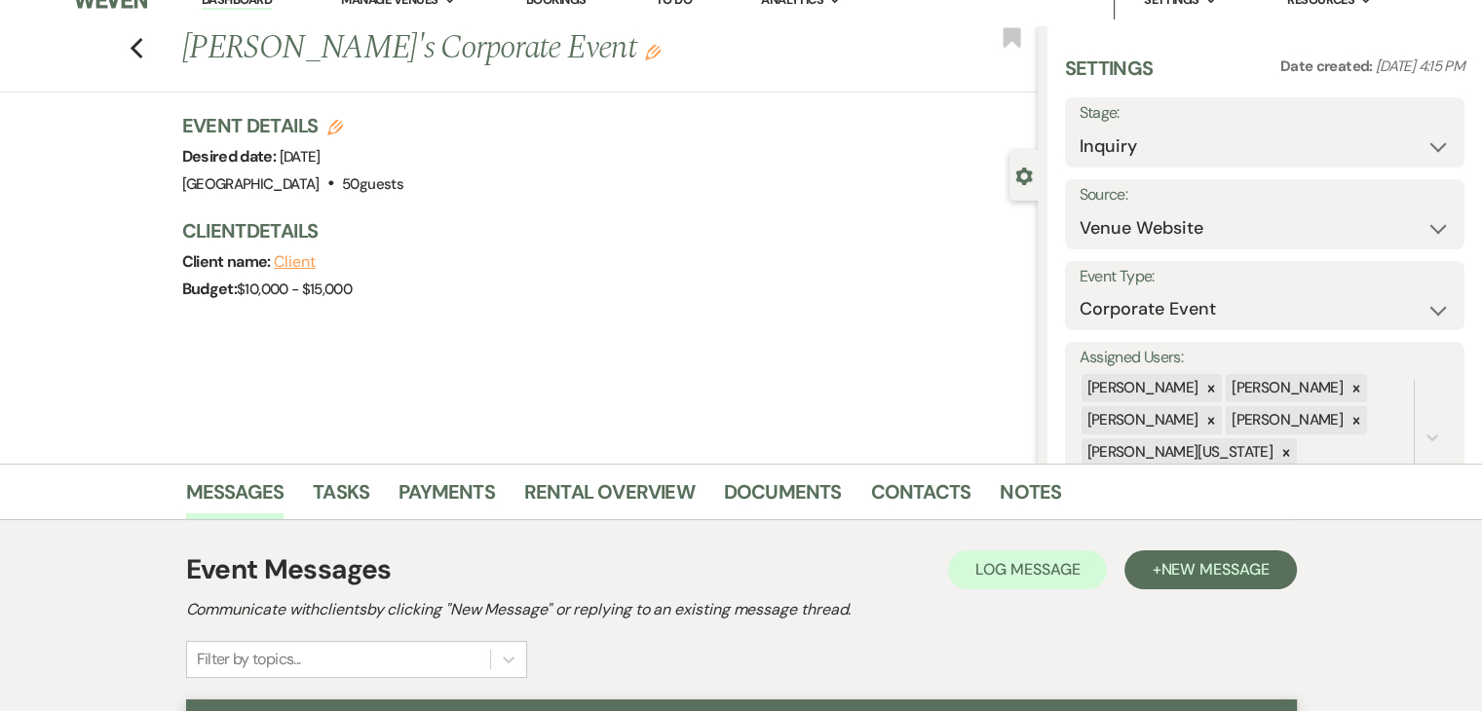
scroll to position [0, 0]
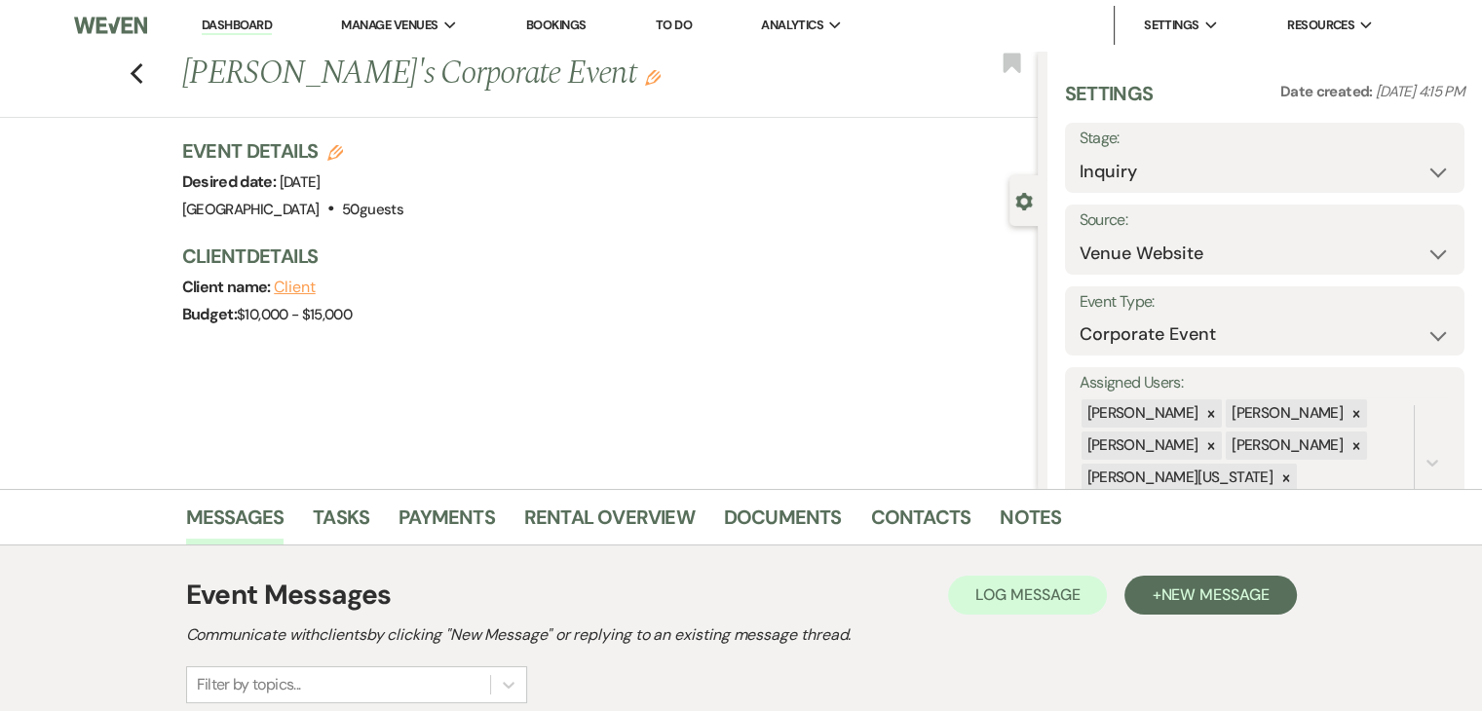
click at [248, 12] on li "Dashboard" at bounding box center [237, 25] width 90 height 39
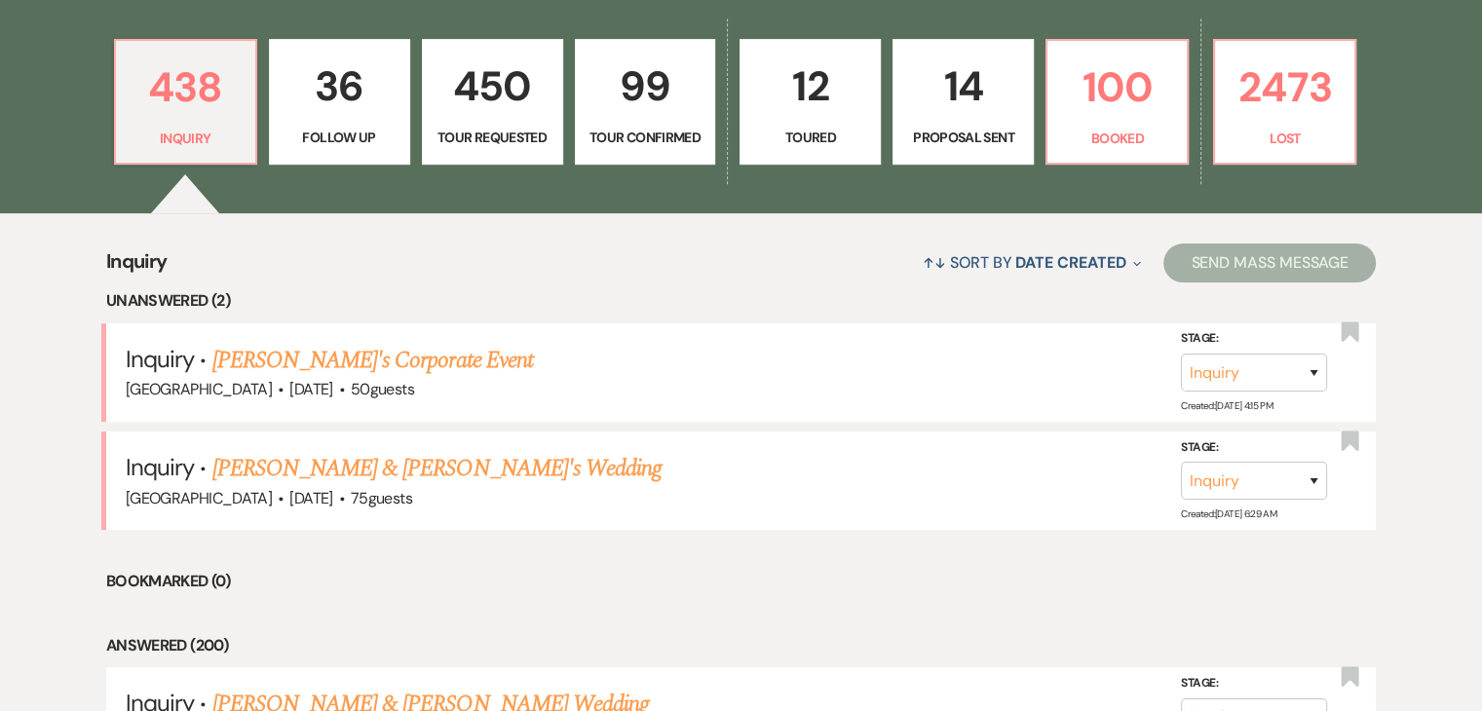
scroll to position [585, 0]
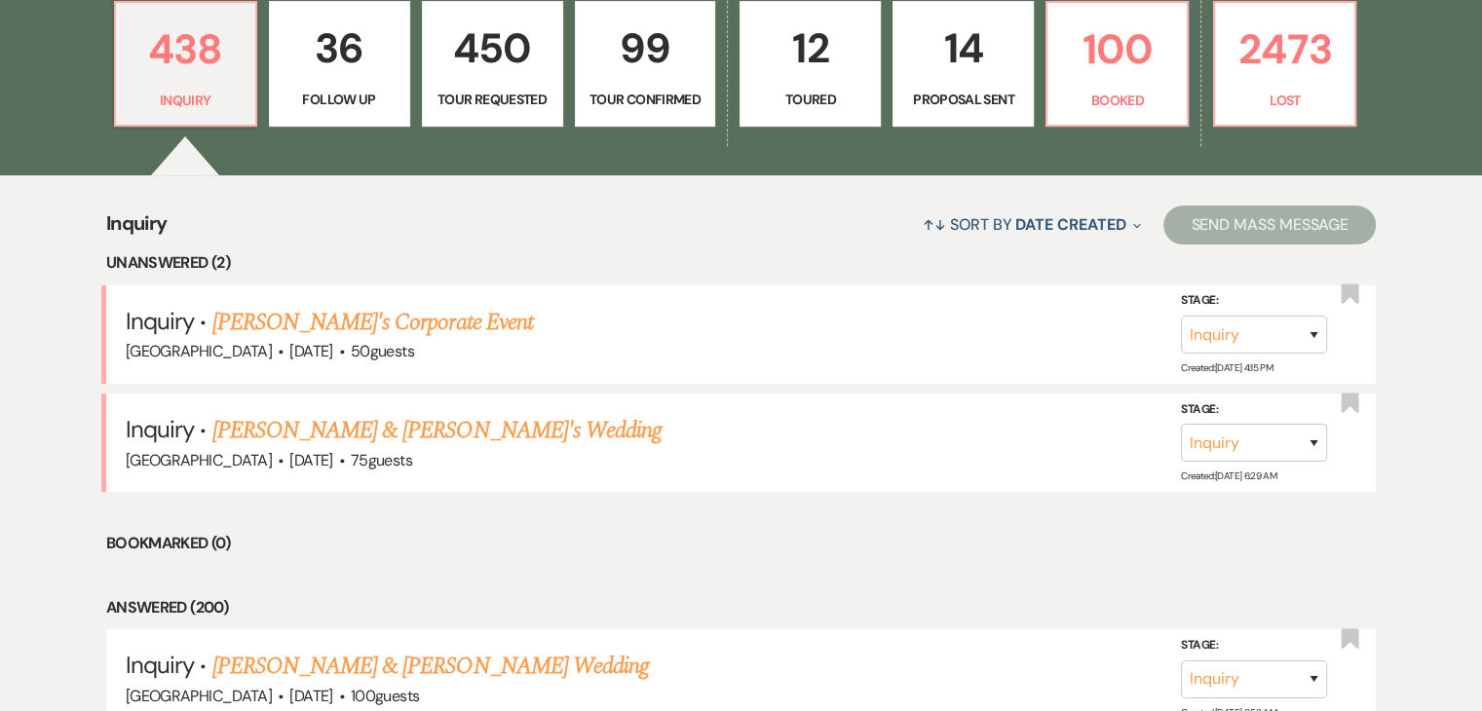
drag, startPoint x: 378, startPoint y: 315, endPoint x: 390, endPoint y: 306, distance: 14.6
click at [378, 315] on link "[PERSON_NAME]'s Corporate Event" at bounding box center [372, 322] width 321 height 35
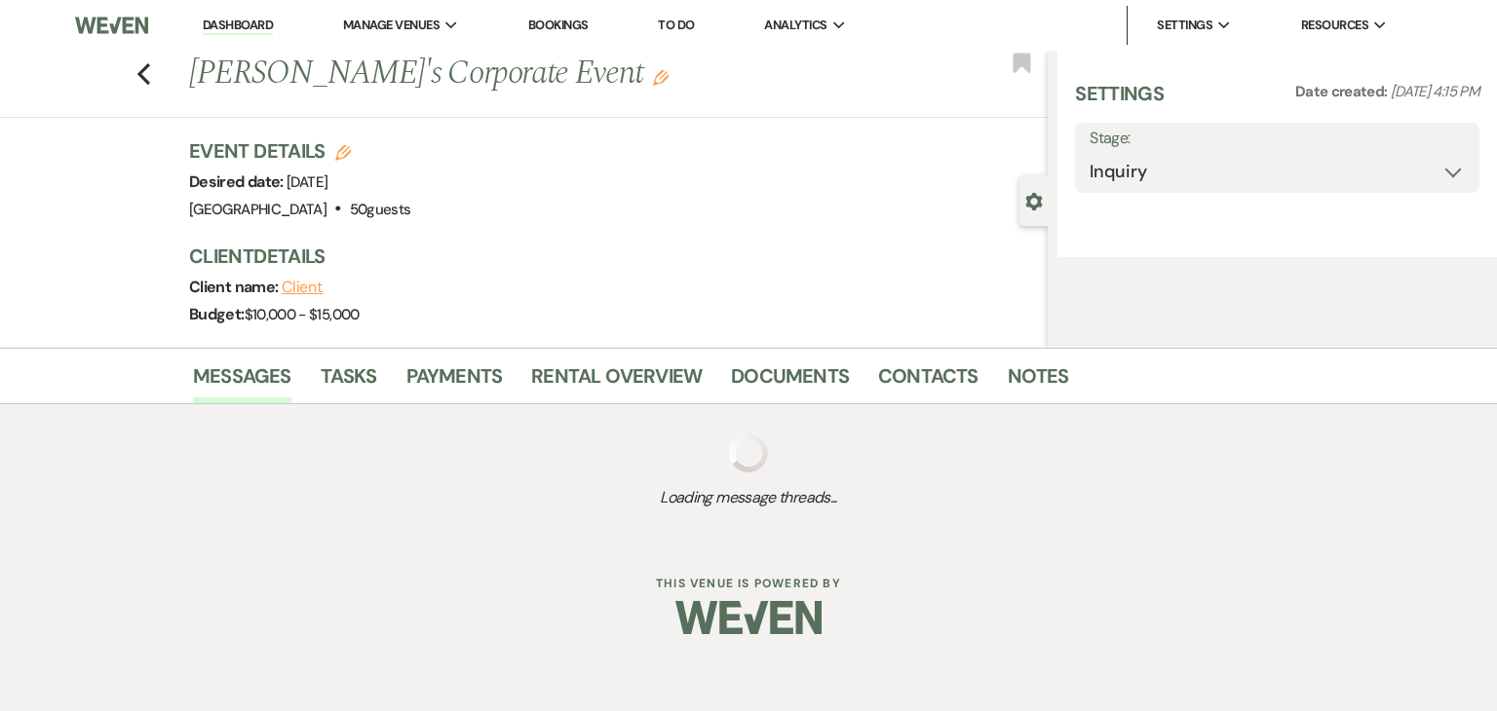
select select "5"
select select "9"
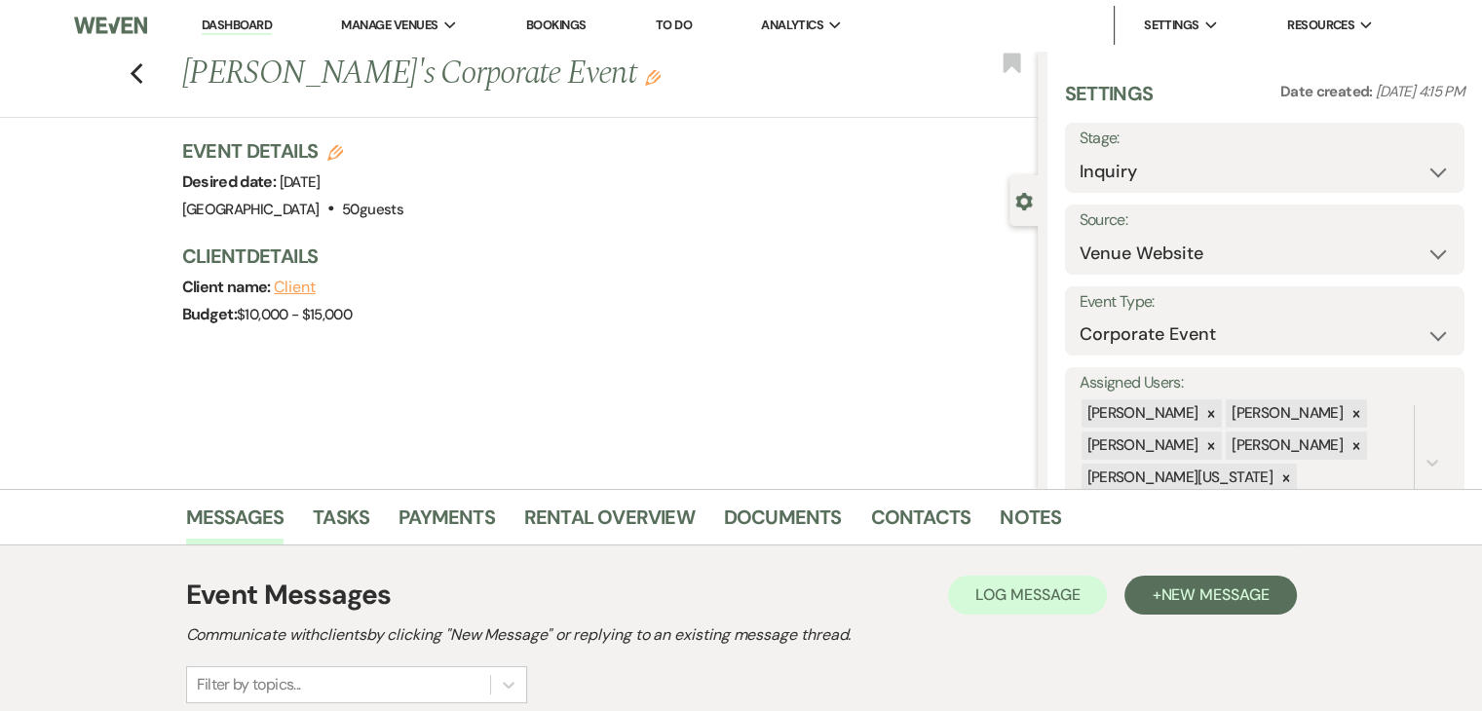
scroll to position [900, 0]
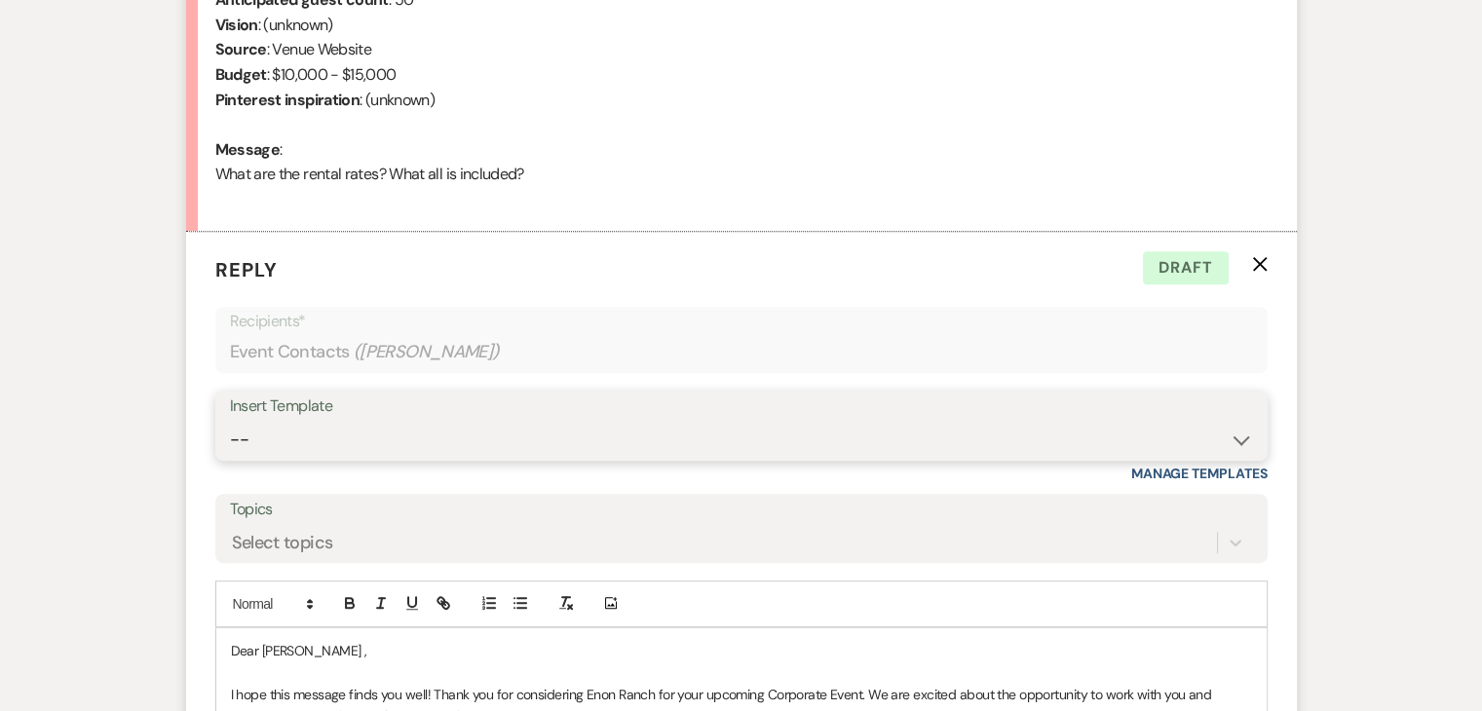
click at [498, 431] on select "-- Inquiry Follow Up Email #2 Contract Sending Template Payment Template Rental…" at bounding box center [741, 440] width 1023 height 38
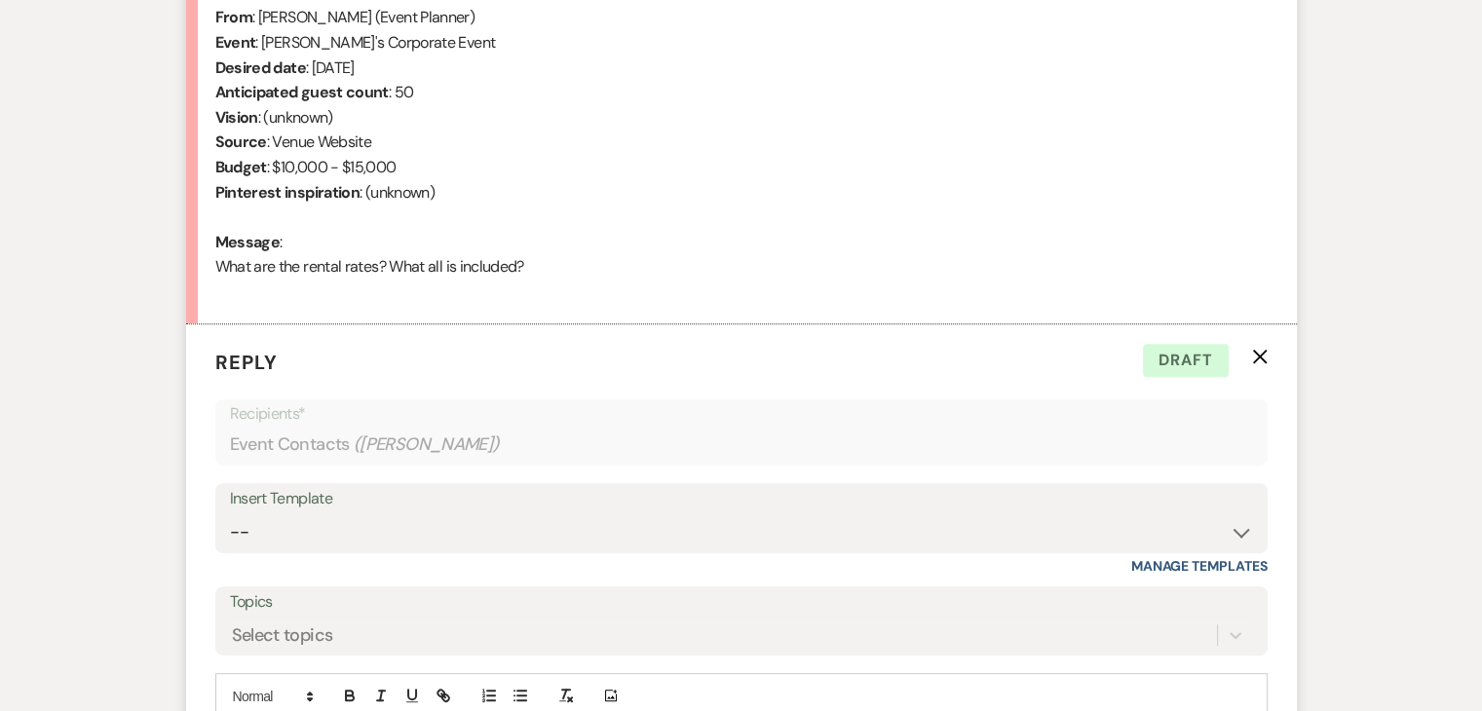
scroll to position [803, 0]
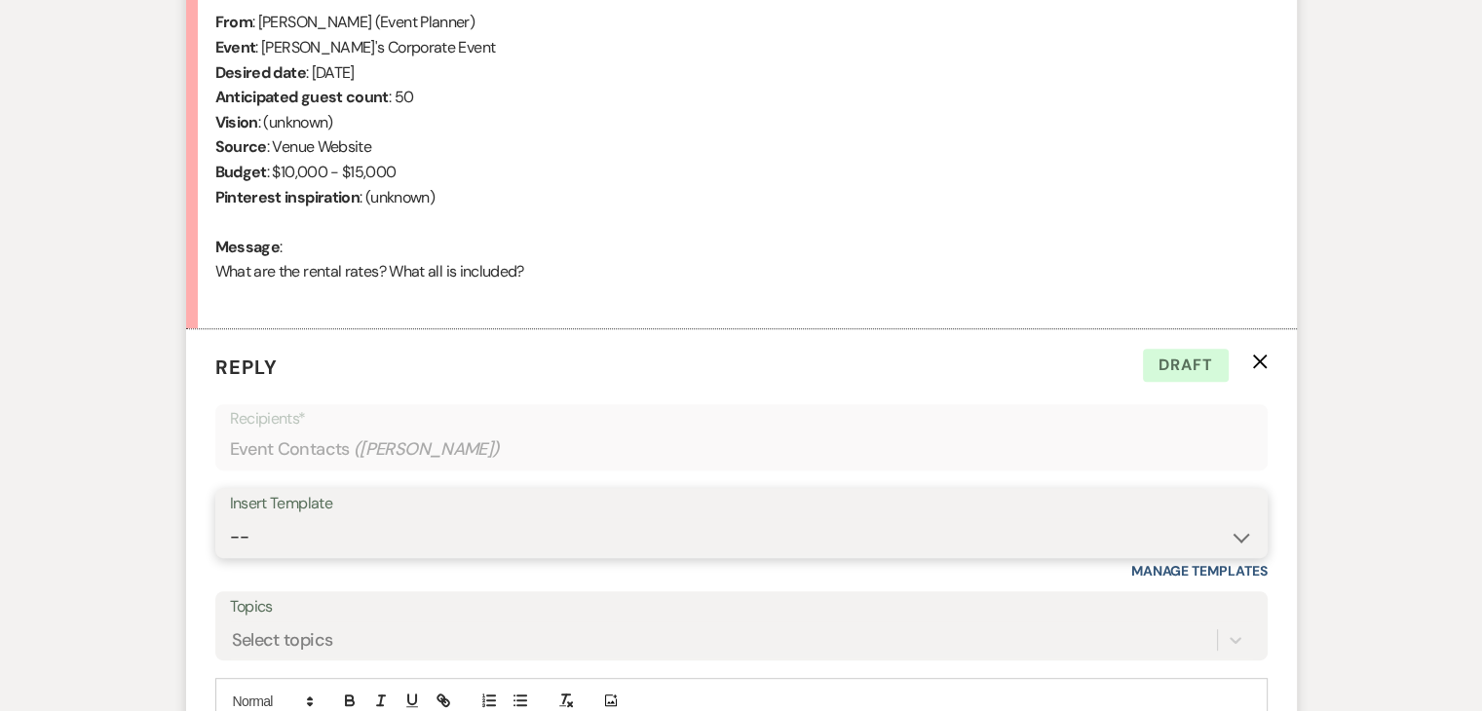
click at [495, 524] on select "-- Inquiry Follow Up Email #2 Contract Sending Template Payment Template Rental…" at bounding box center [741, 537] width 1023 height 38
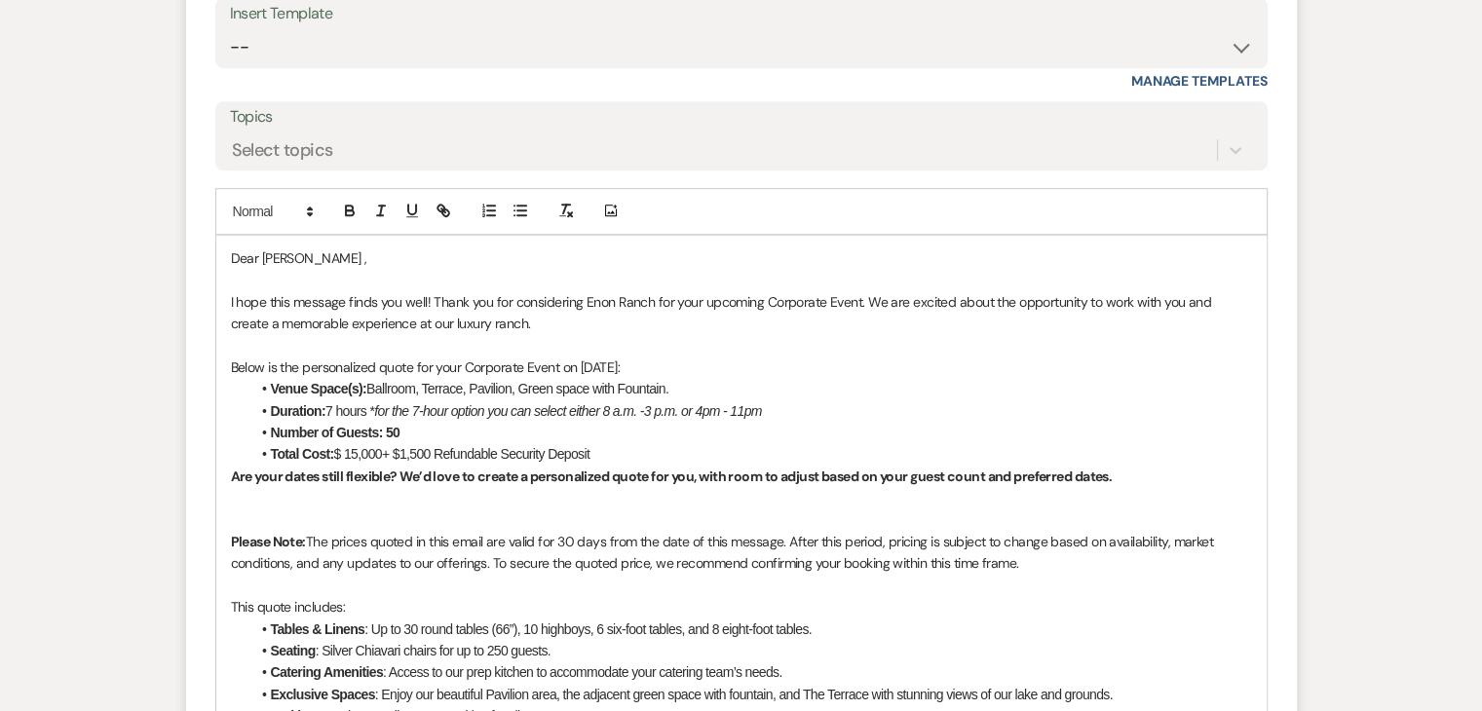
scroll to position [1582, 0]
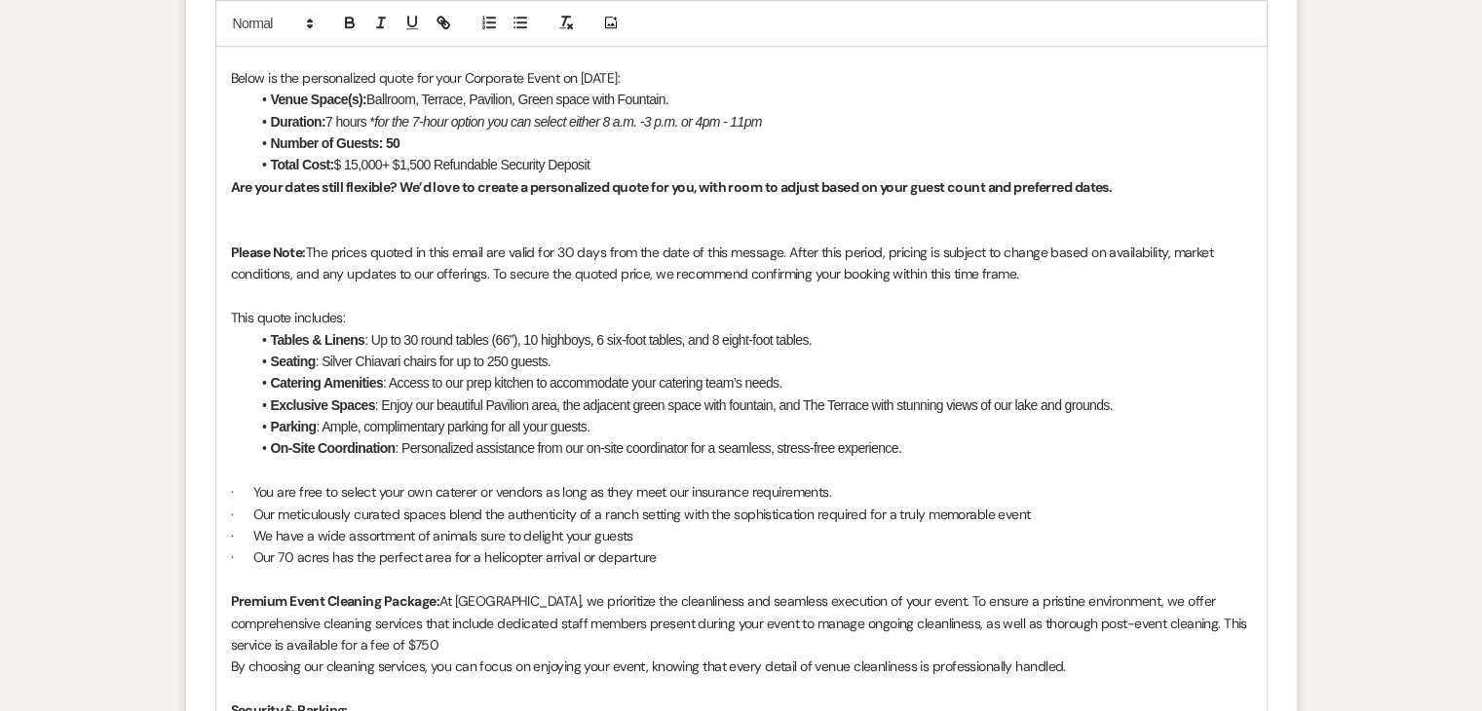
click at [680, 161] on li "Total Cost: $ 15,000+ $1,500 Refundable Security Deposit" at bounding box center [751, 164] width 1002 height 21
click at [357, 229] on p "﻿" at bounding box center [741, 230] width 1021 height 21
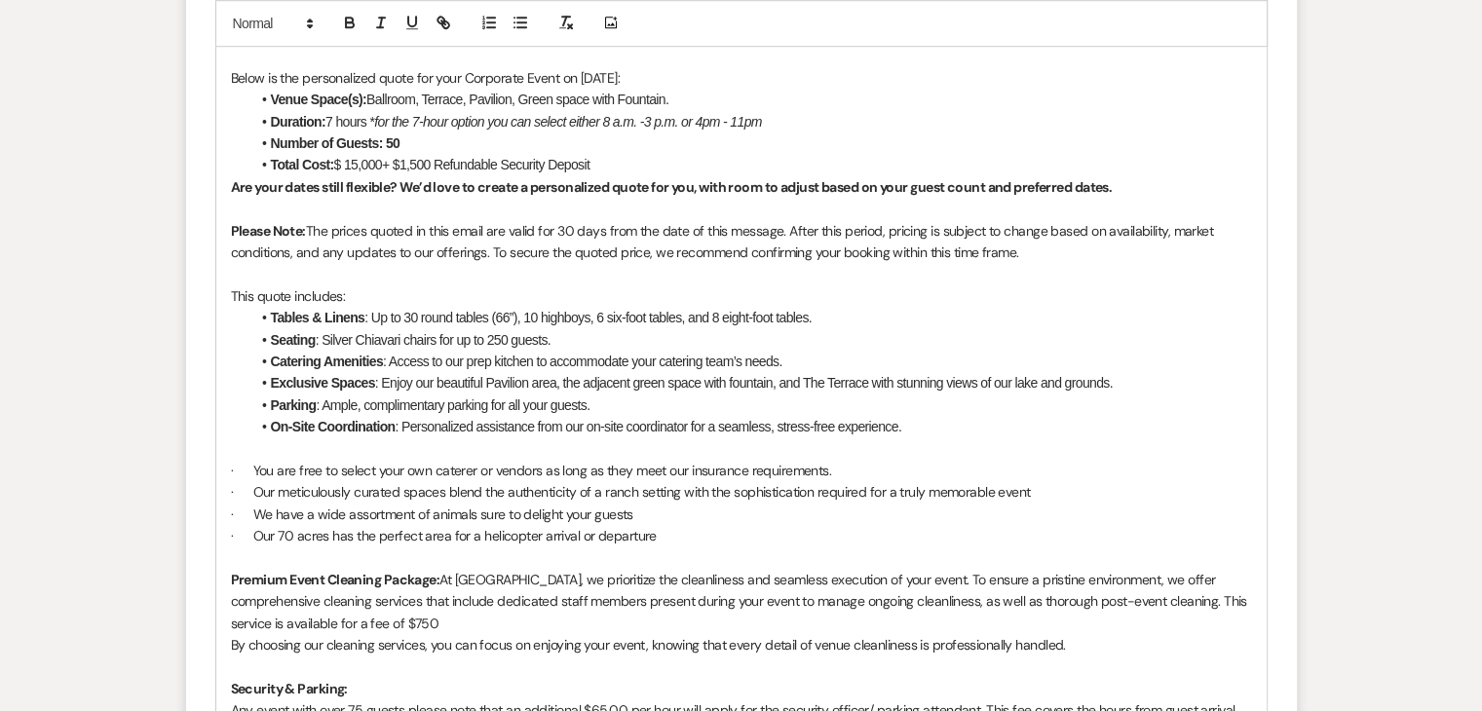
click at [622, 160] on li "Total Cost: $ 15,000+ $1,500 Refundable Security Deposit" at bounding box center [751, 164] width 1002 height 21
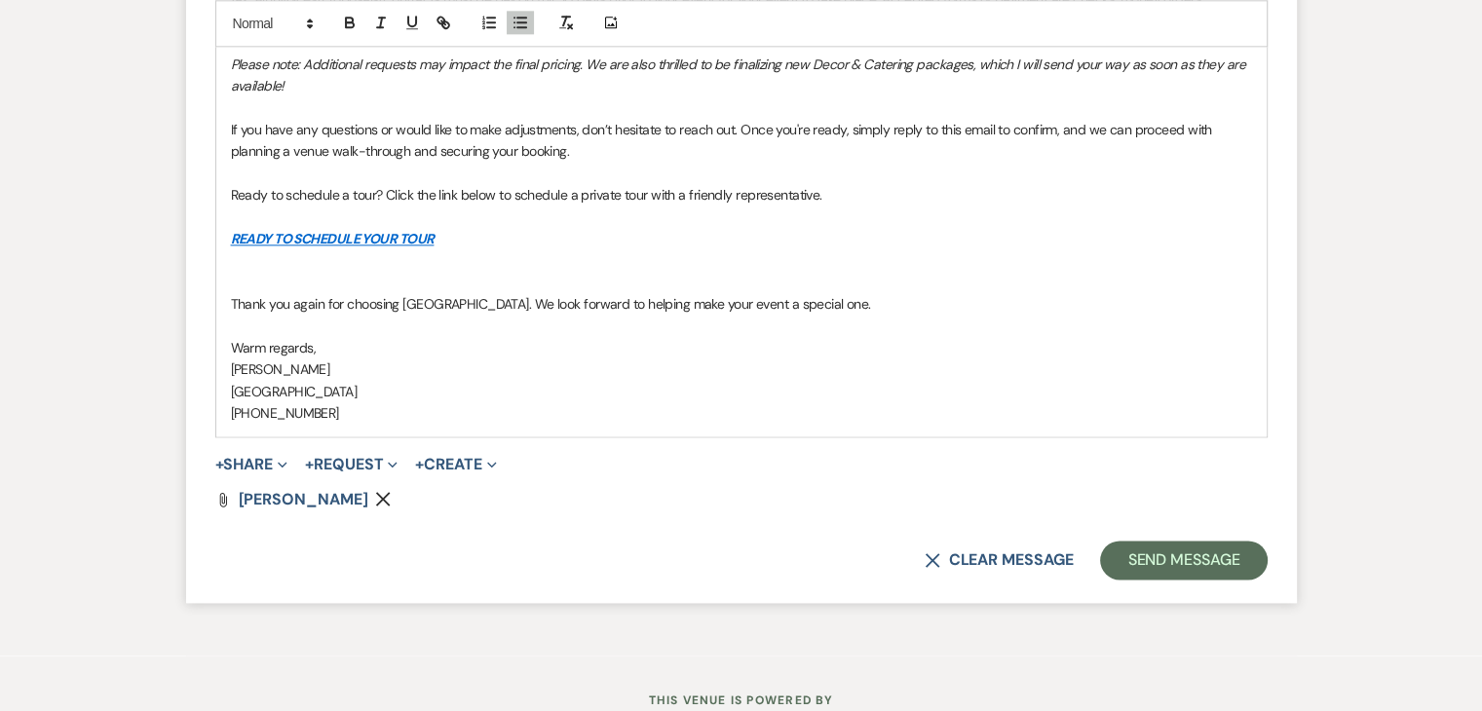
scroll to position [2558, 0]
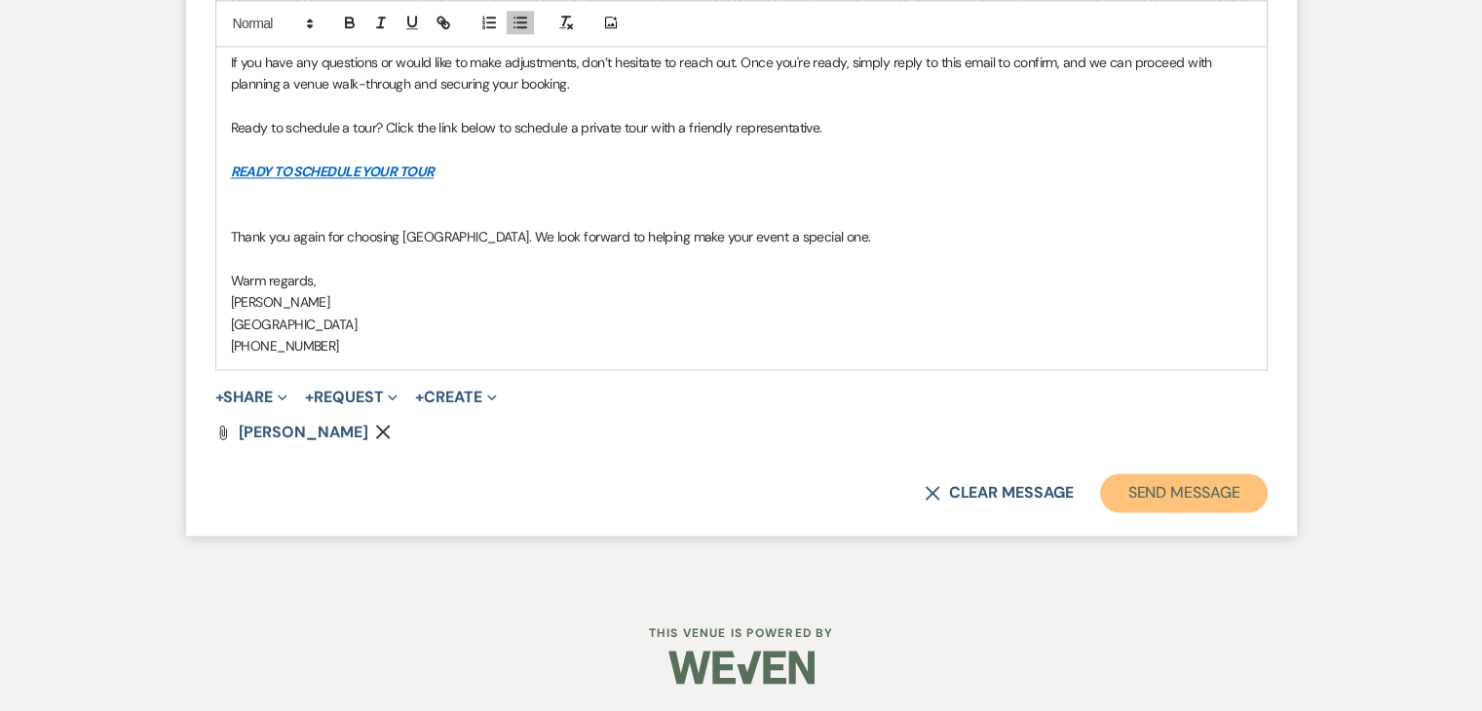
click at [1123, 495] on button "Send Message" at bounding box center [1183, 493] width 167 height 39
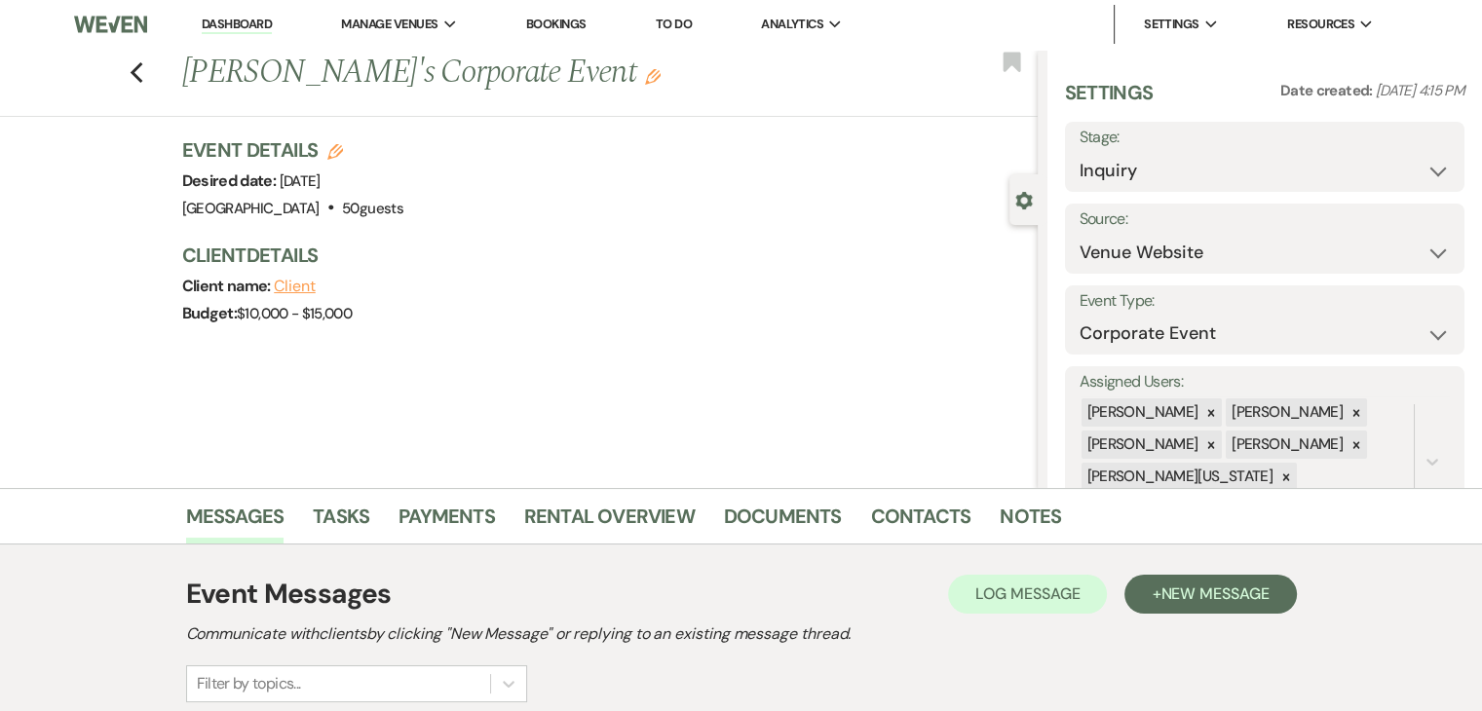
scroll to position [0, 0]
click at [247, 4] on nav "Dashboard Manage Venues Expand Enon Ranch Bookings To Do Analytics Expand Enon …" at bounding box center [741, 25] width 1482 height 51
click at [241, 23] on link "Dashboard" at bounding box center [237, 26] width 70 height 19
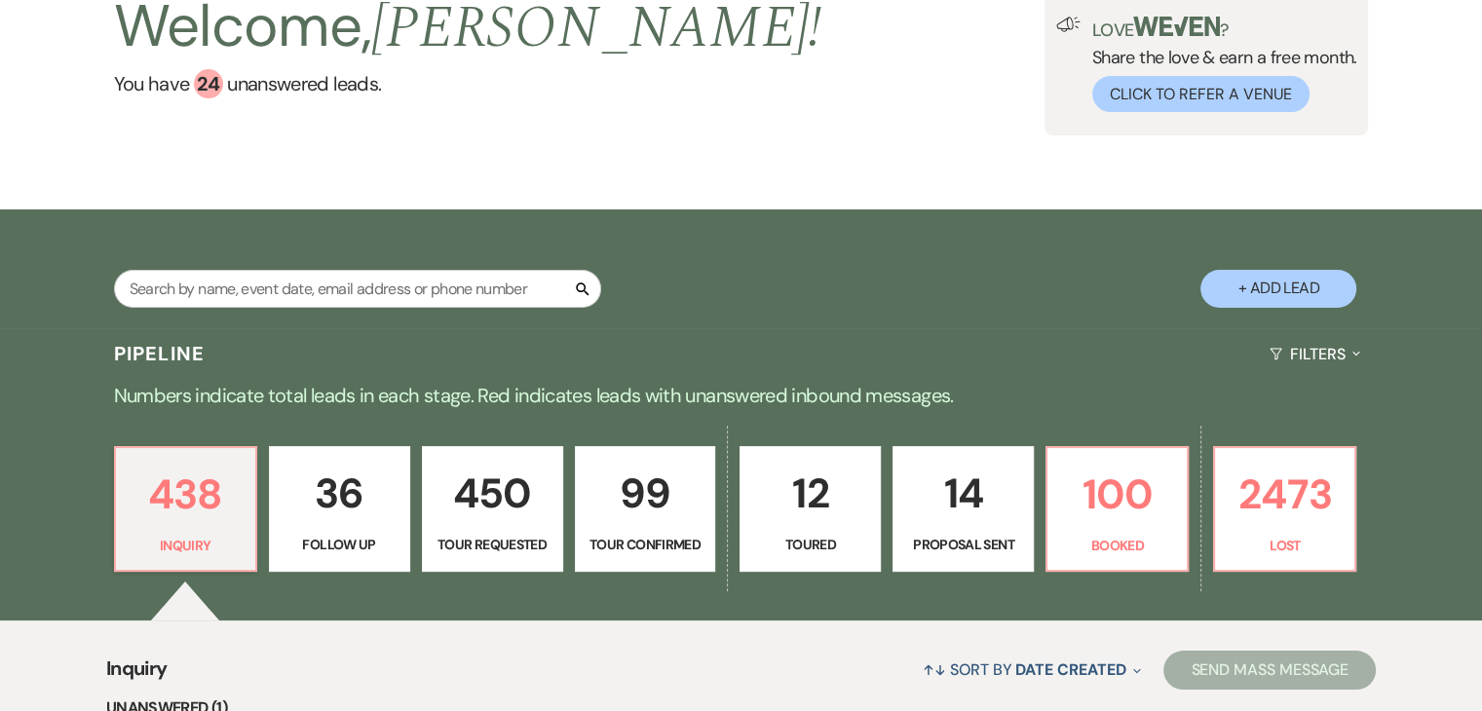
scroll to position [585, 0]
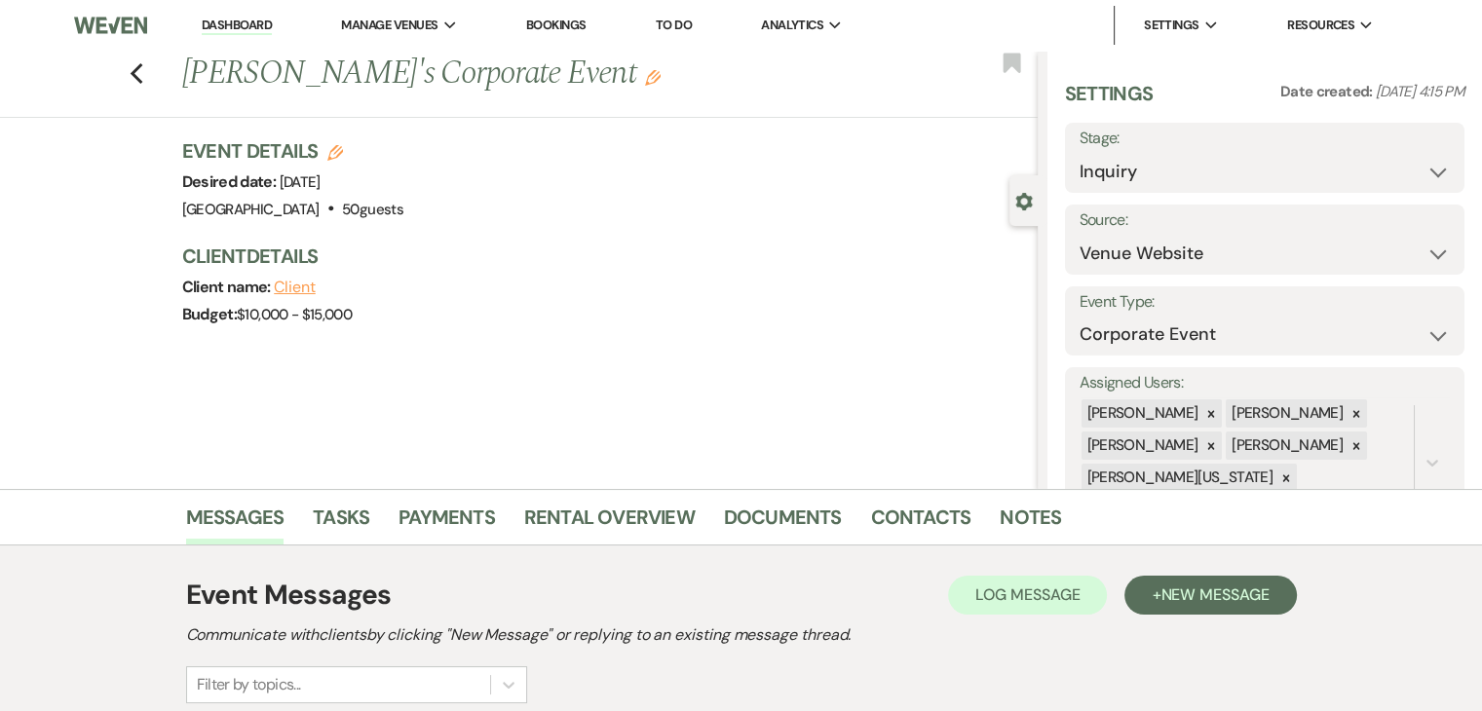
click at [226, 24] on link "Dashboard" at bounding box center [237, 26] width 70 height 19
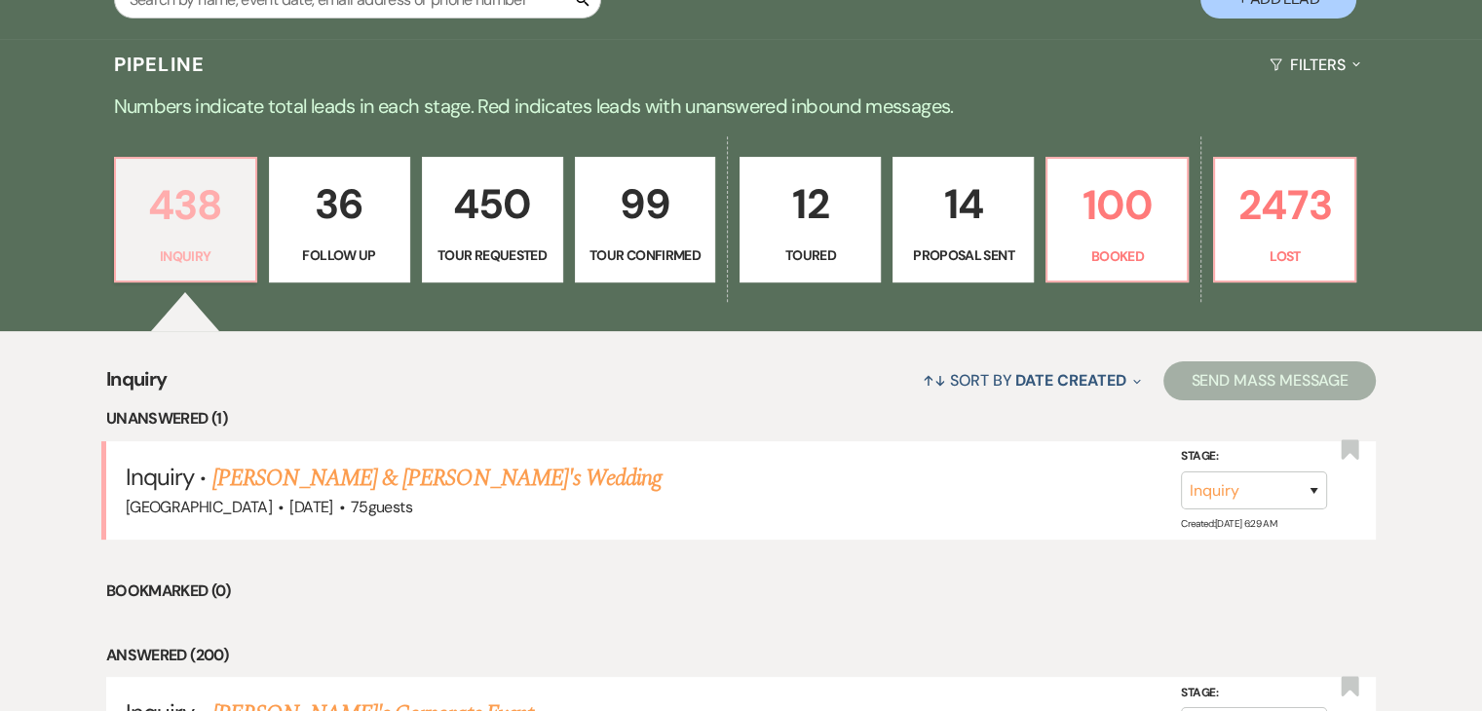
scroll to position [191, 0]
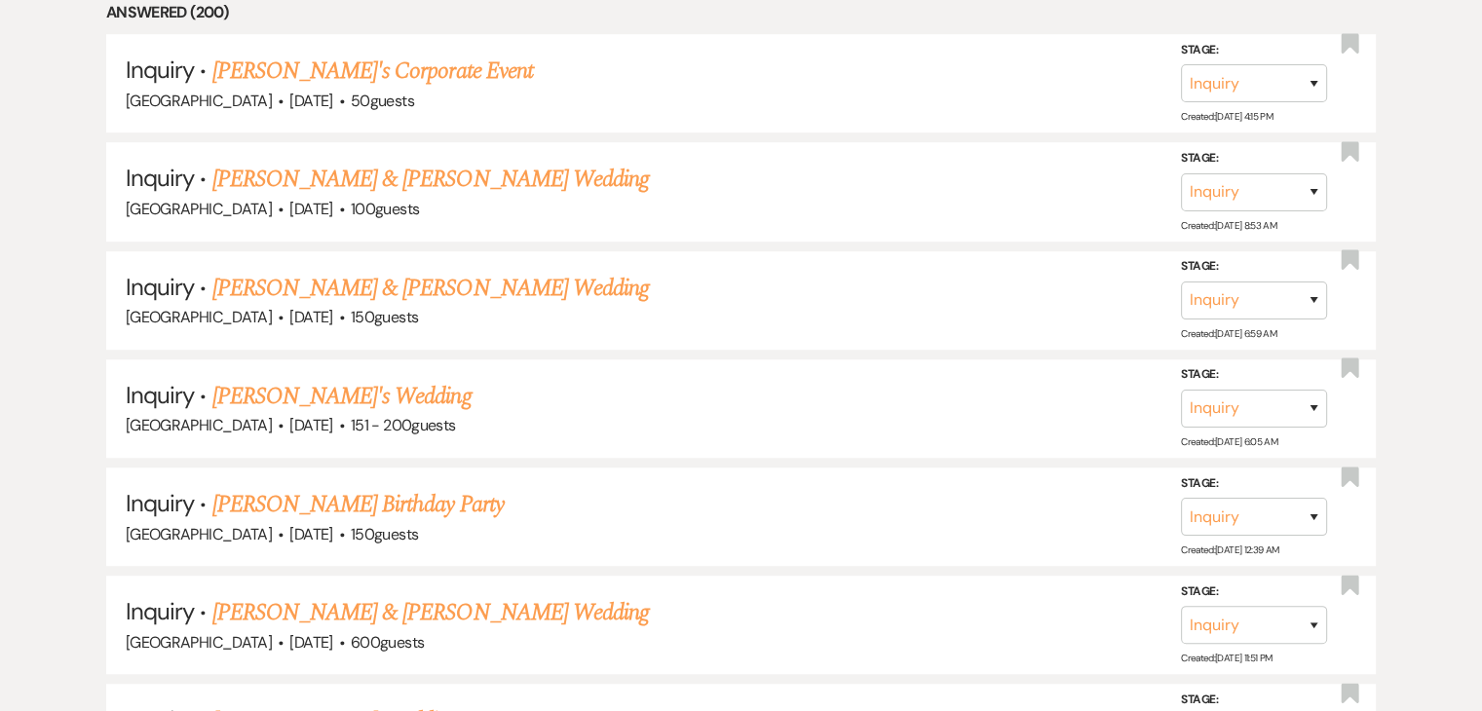
scroll to position [682, 0]
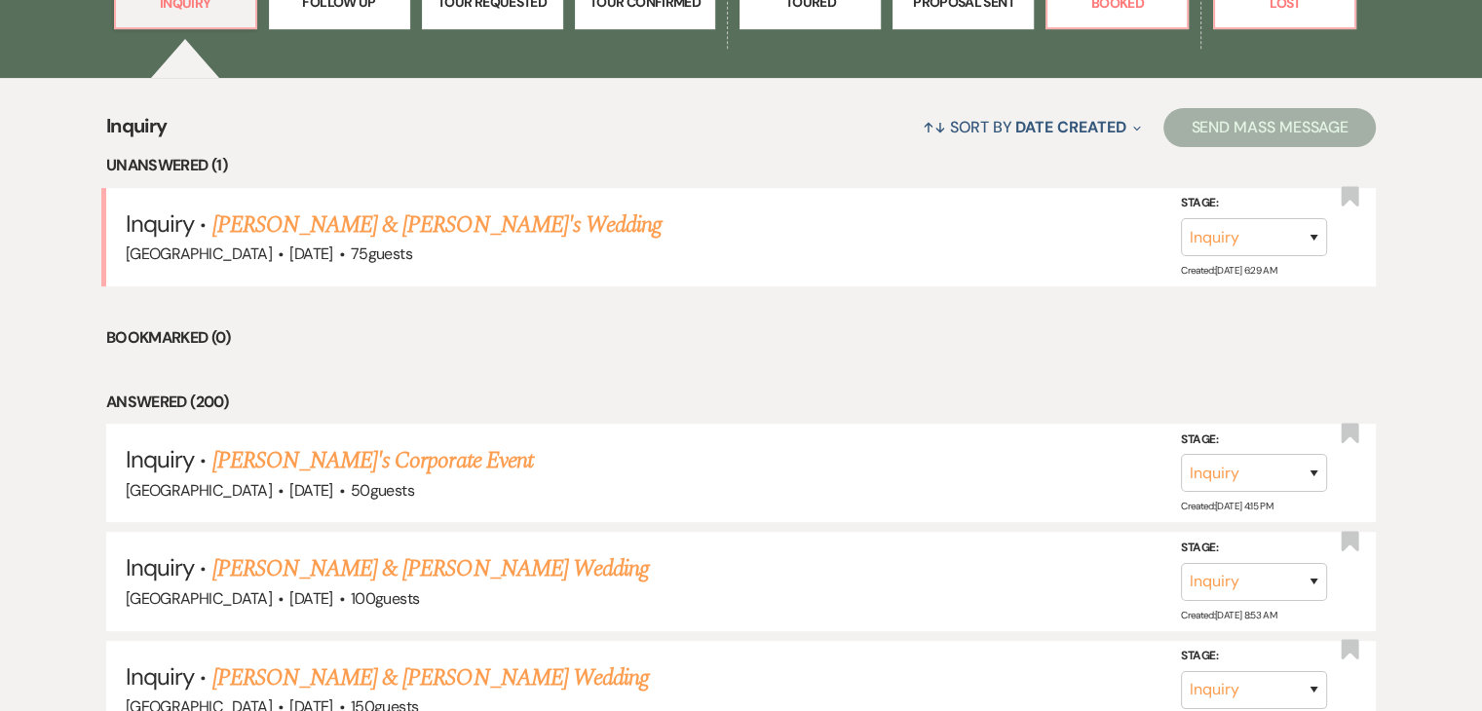
drag, startPoint x: 345, startPoint y: 227, endPoint x: 237, endPoint y: 167, distance: 123.9
click at [237, 167] on li "Unanswered (1)" at bounding box center [741, 165] width 1270 height 25
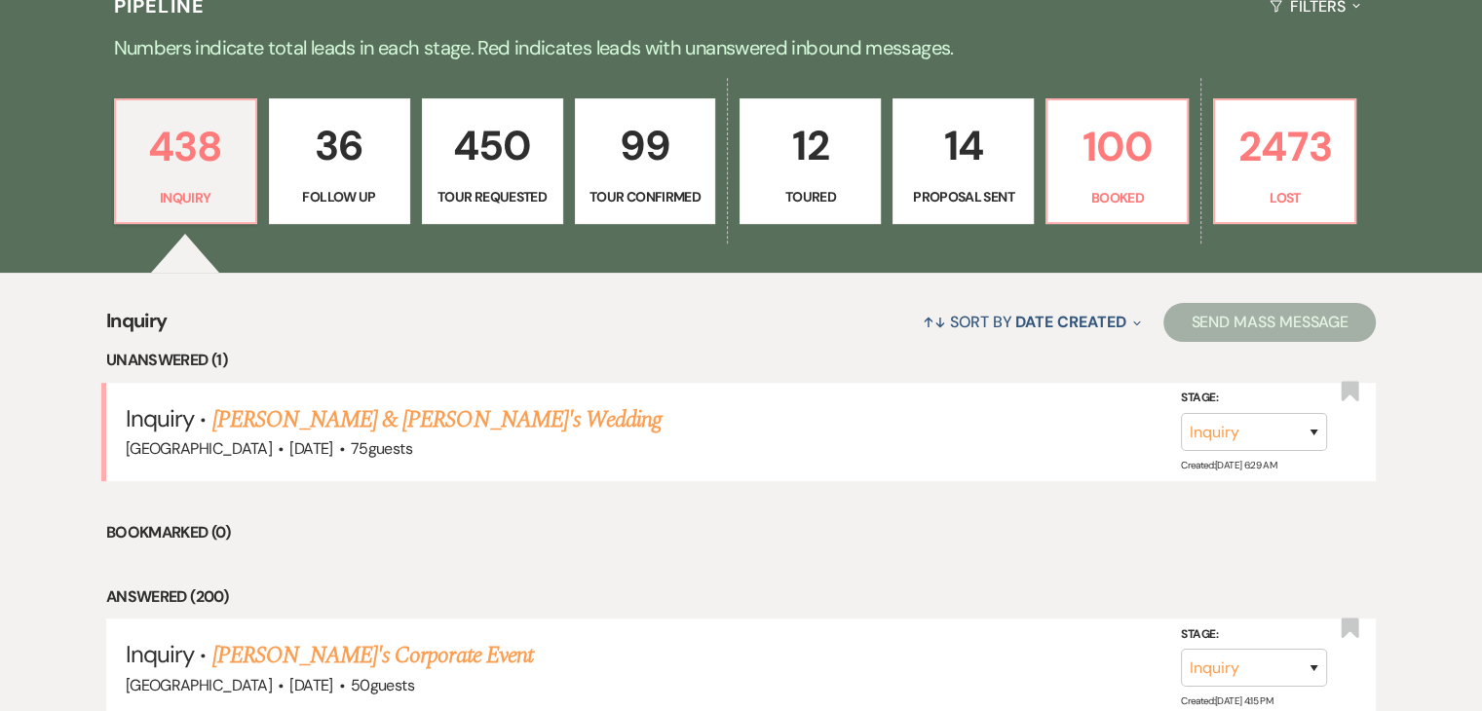
click at [279, 161] on link "36 Follow Up" at bounding box center [339, 161] width 141 height 127
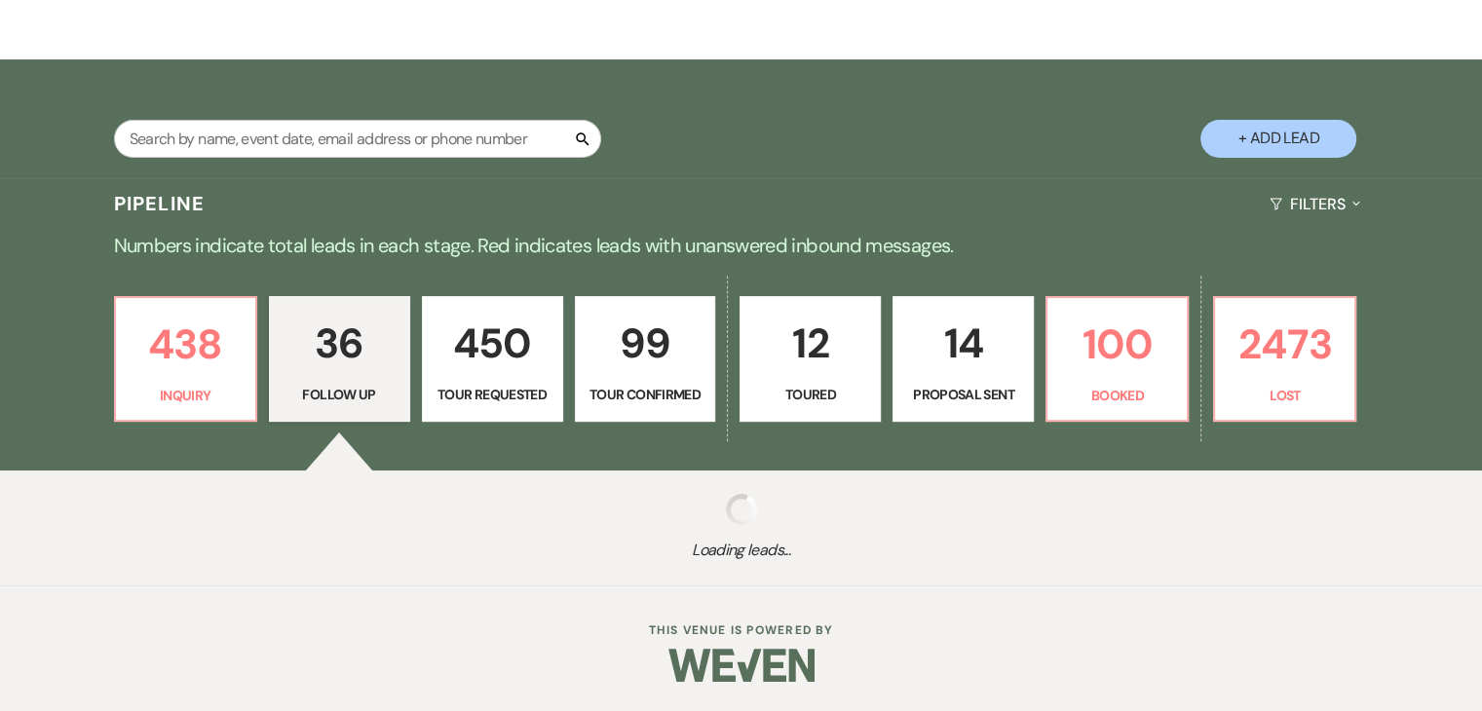
select select "9"
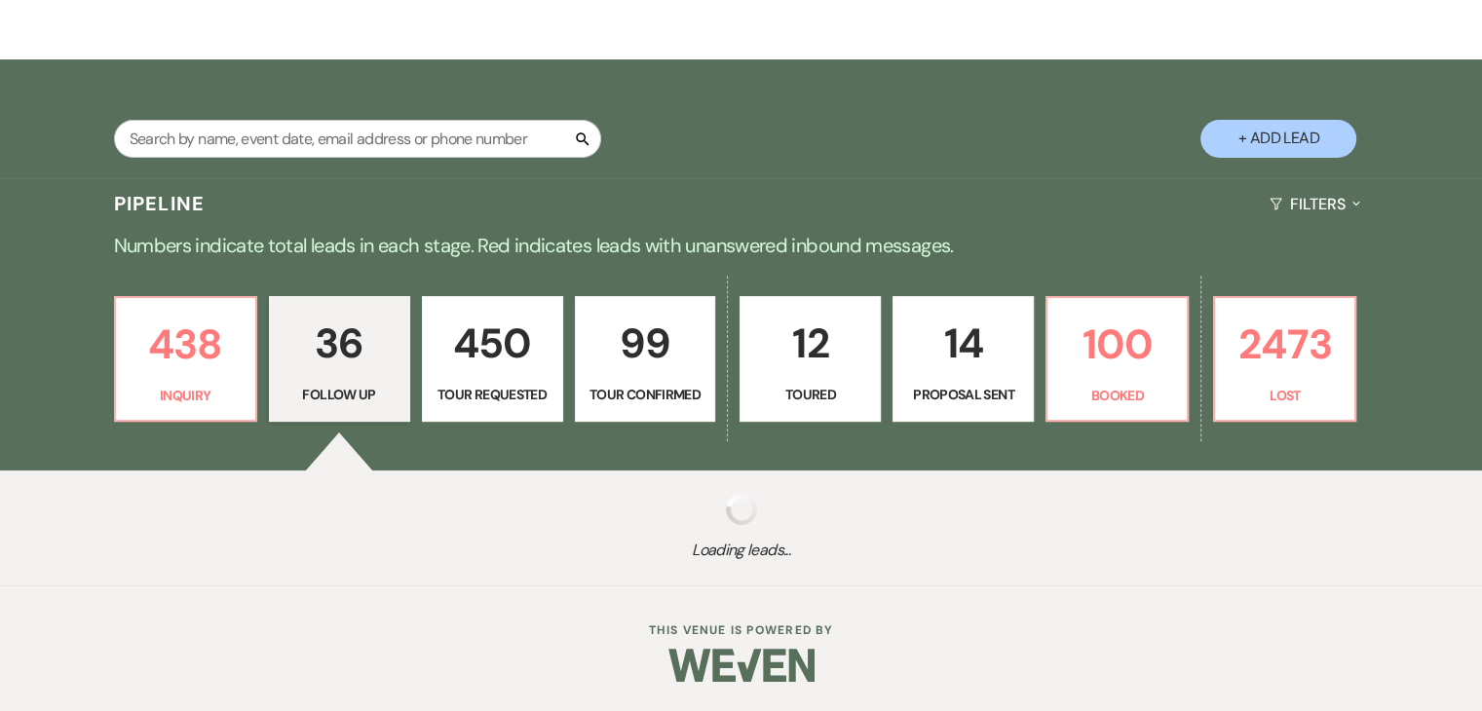
select select "9"
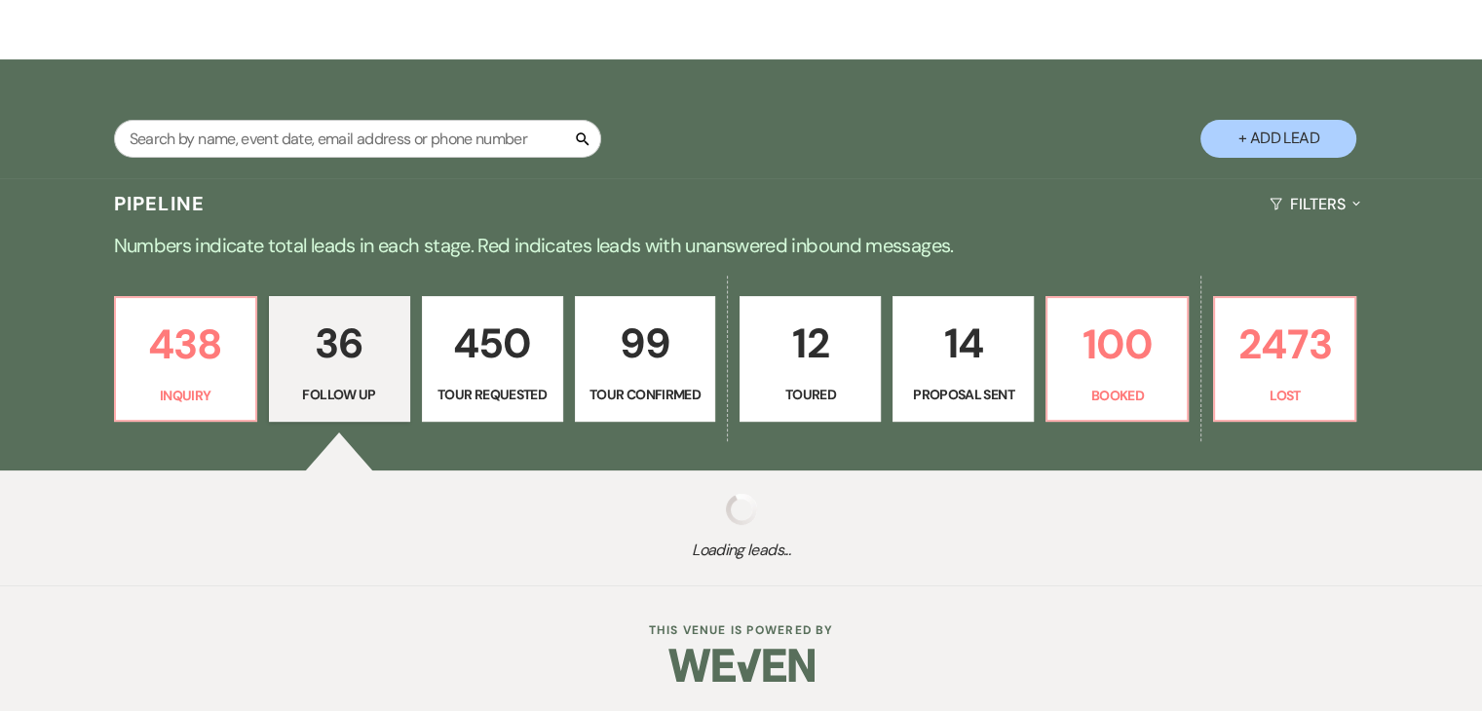
select select "9"
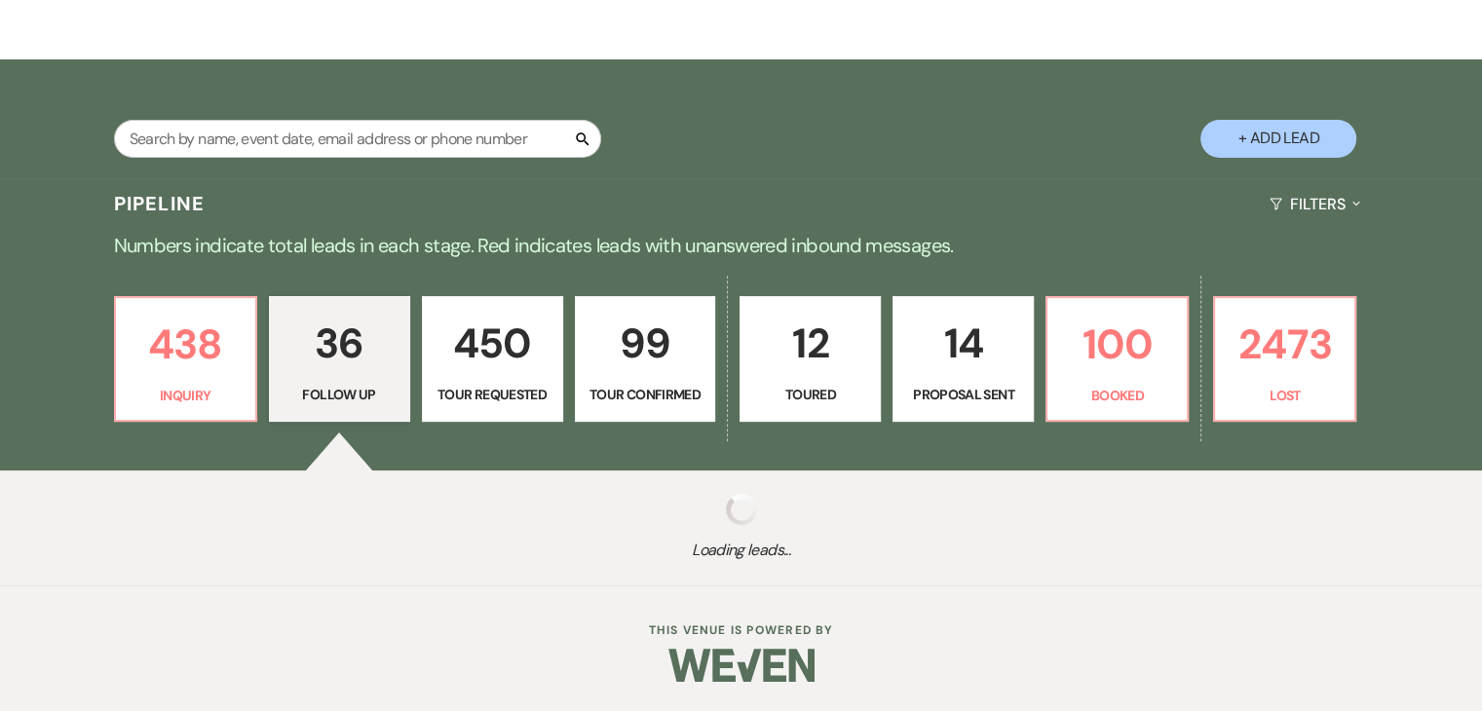
select select "9"
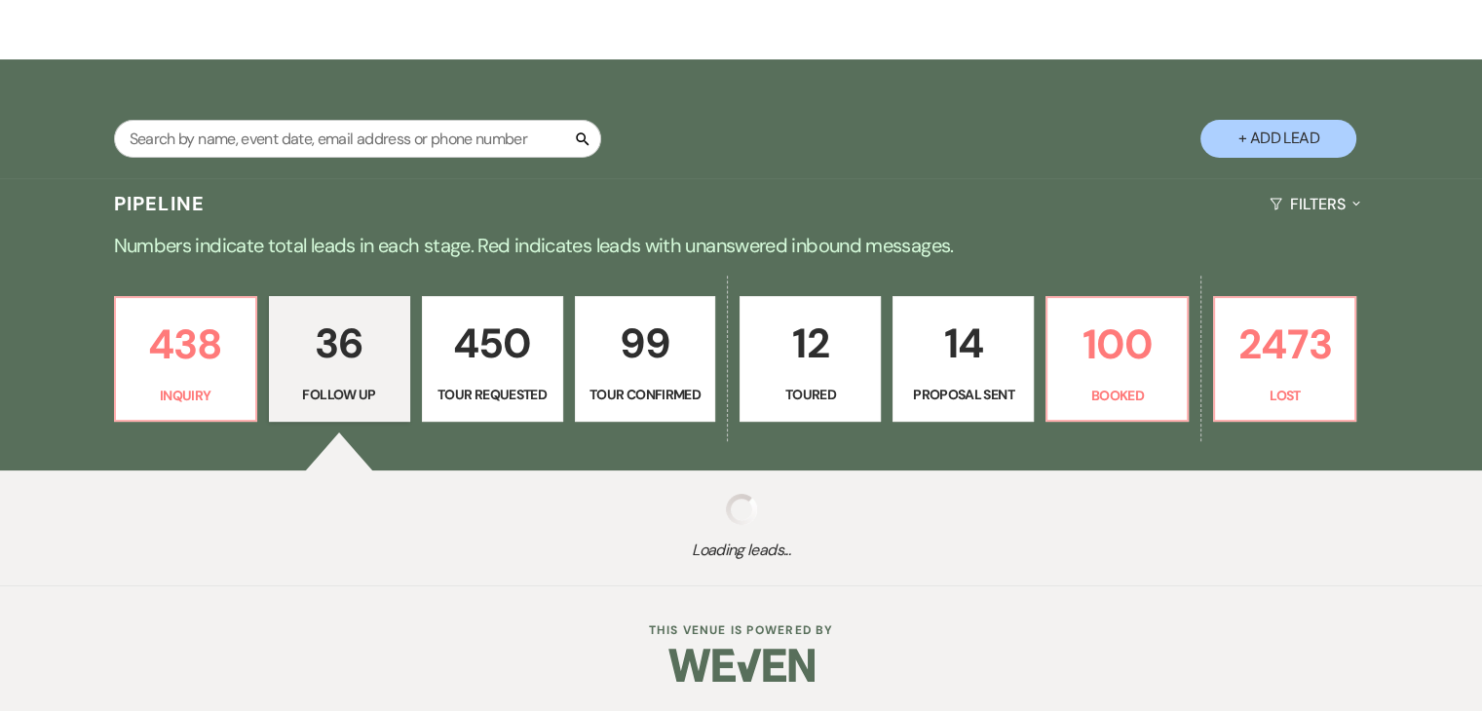
select select "9"
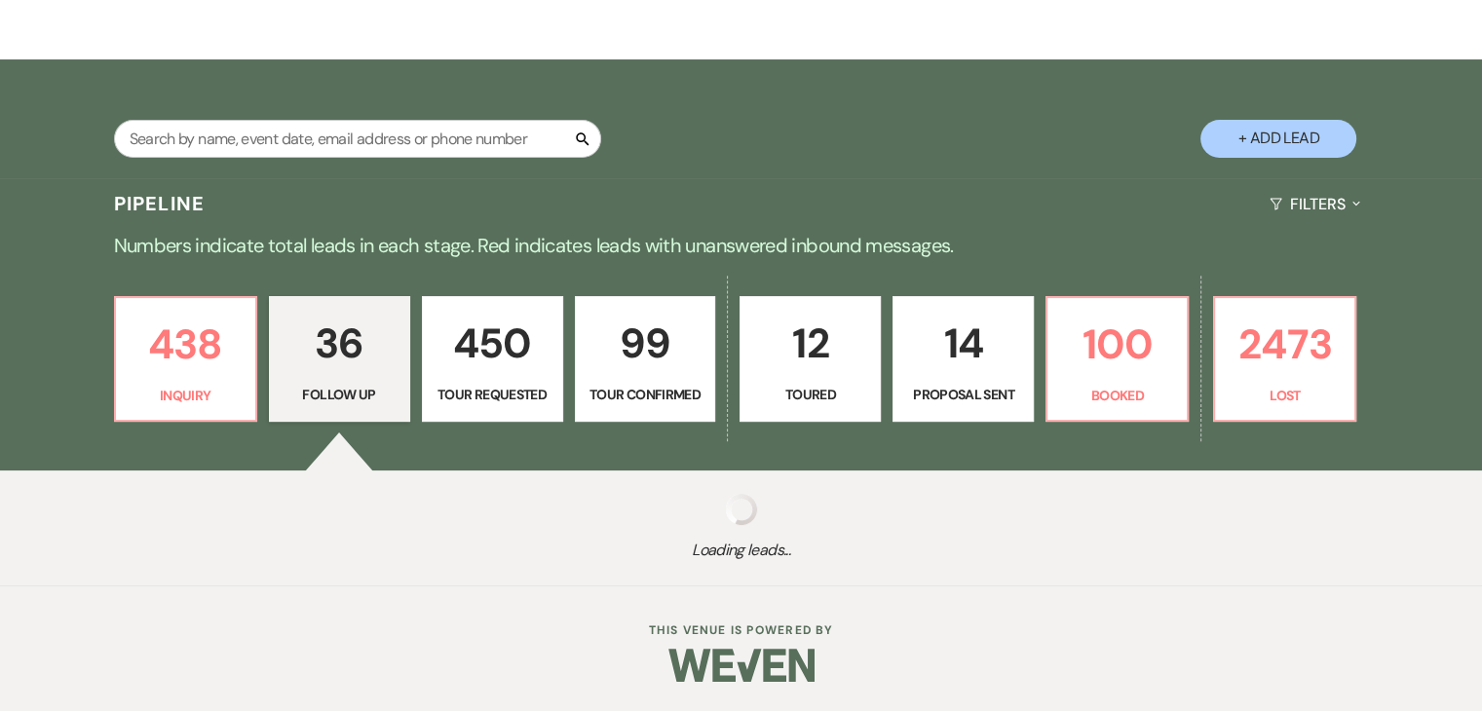
select select "9"
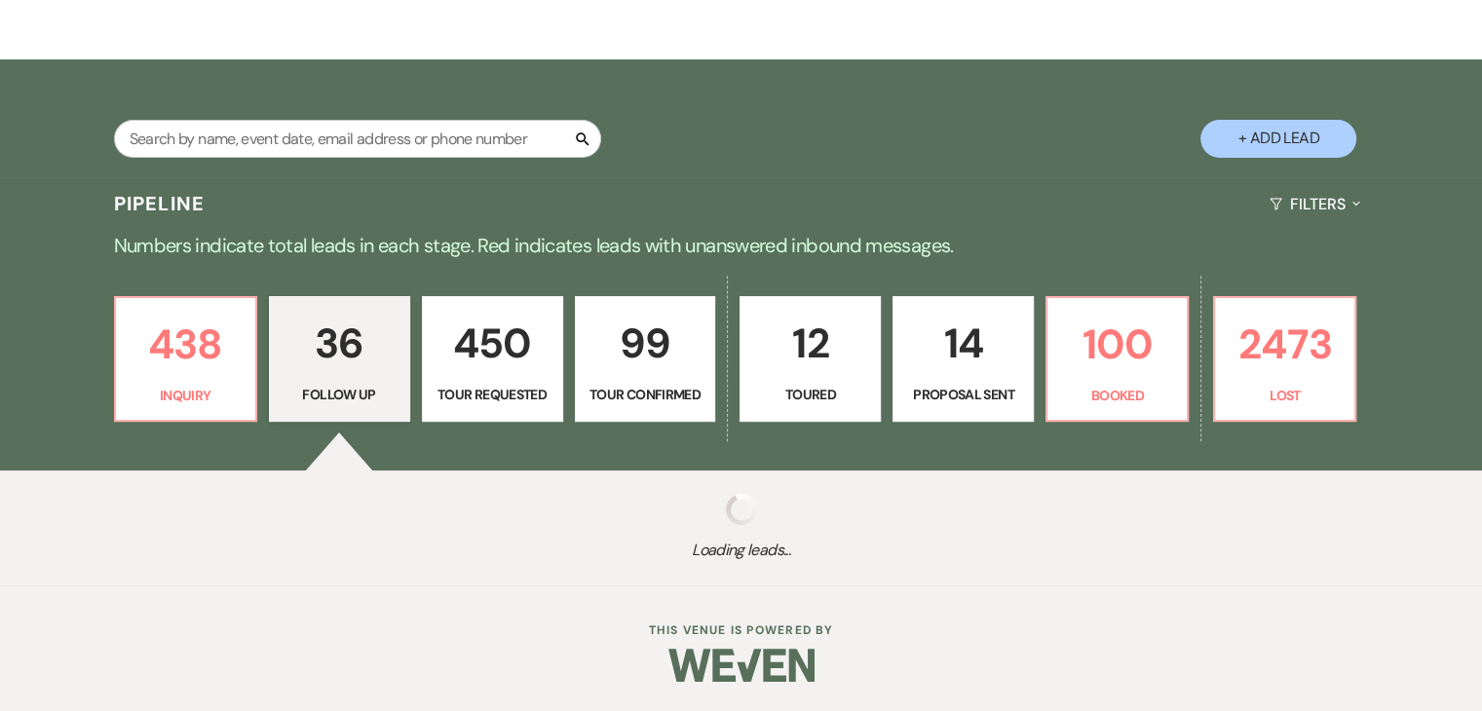
select select "9"
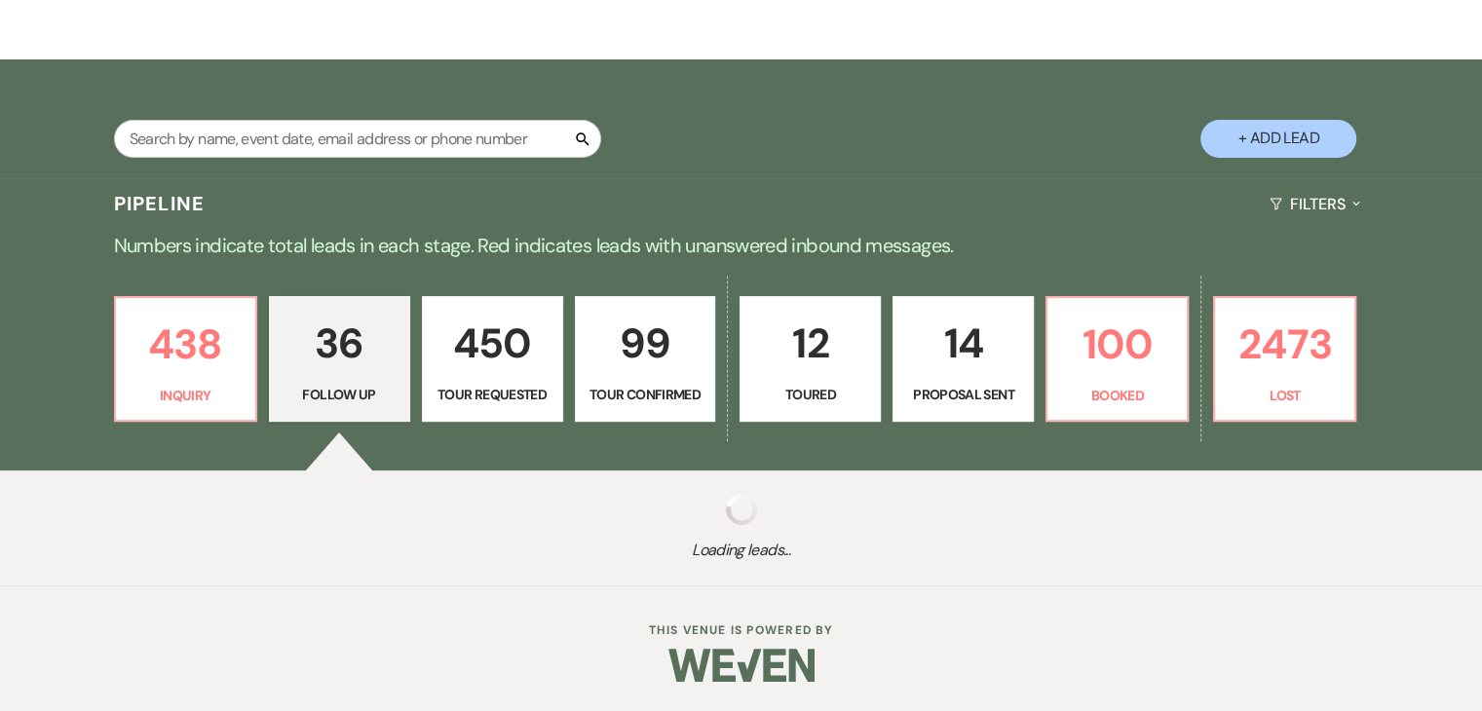
select select "9"
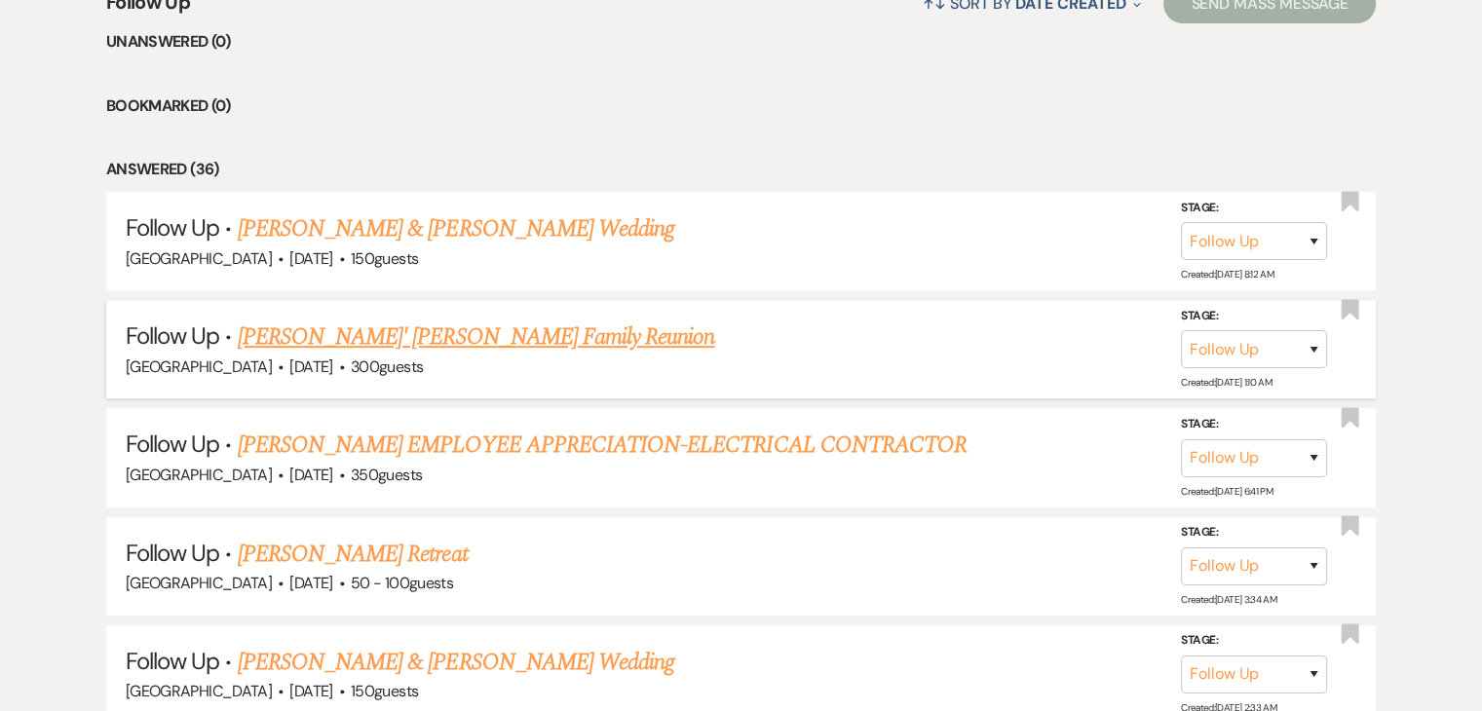
scroll to position [877, 0]
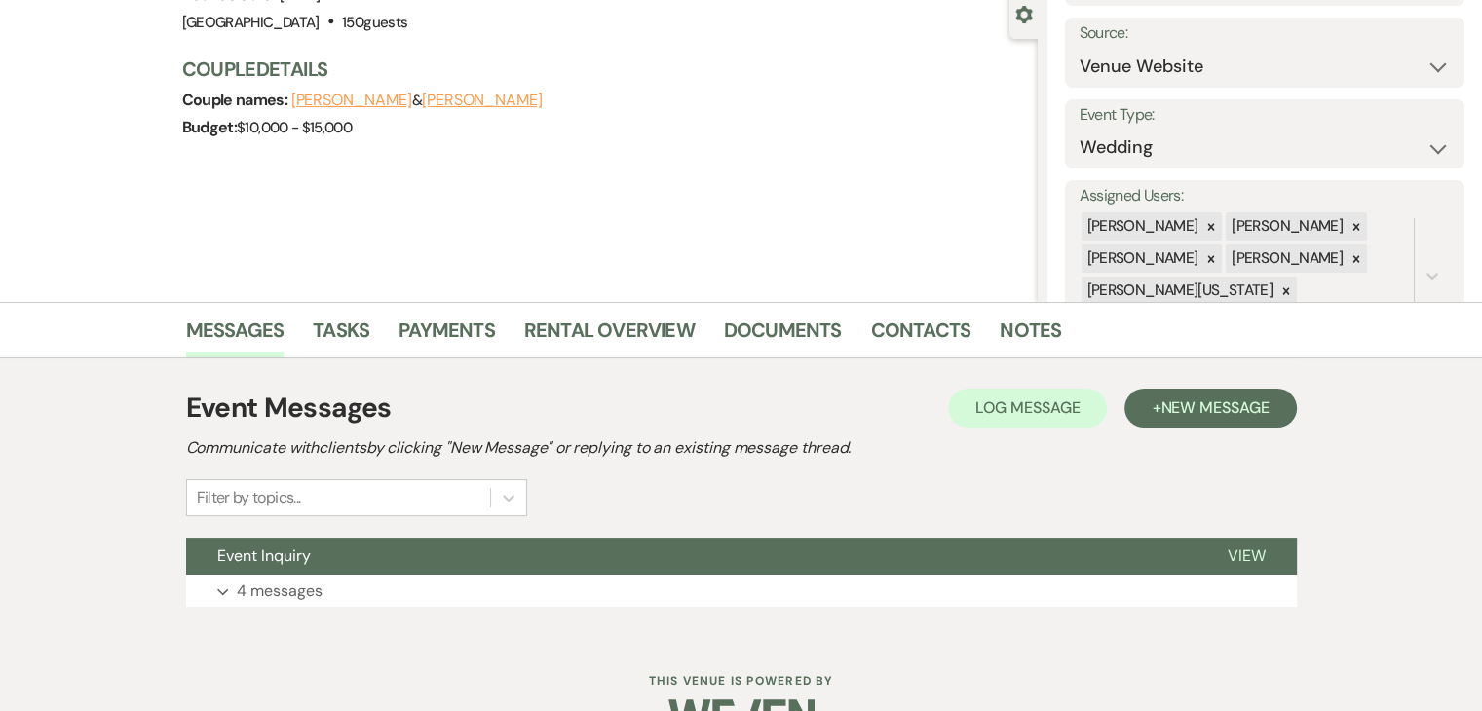
scroll to position [238, 0]
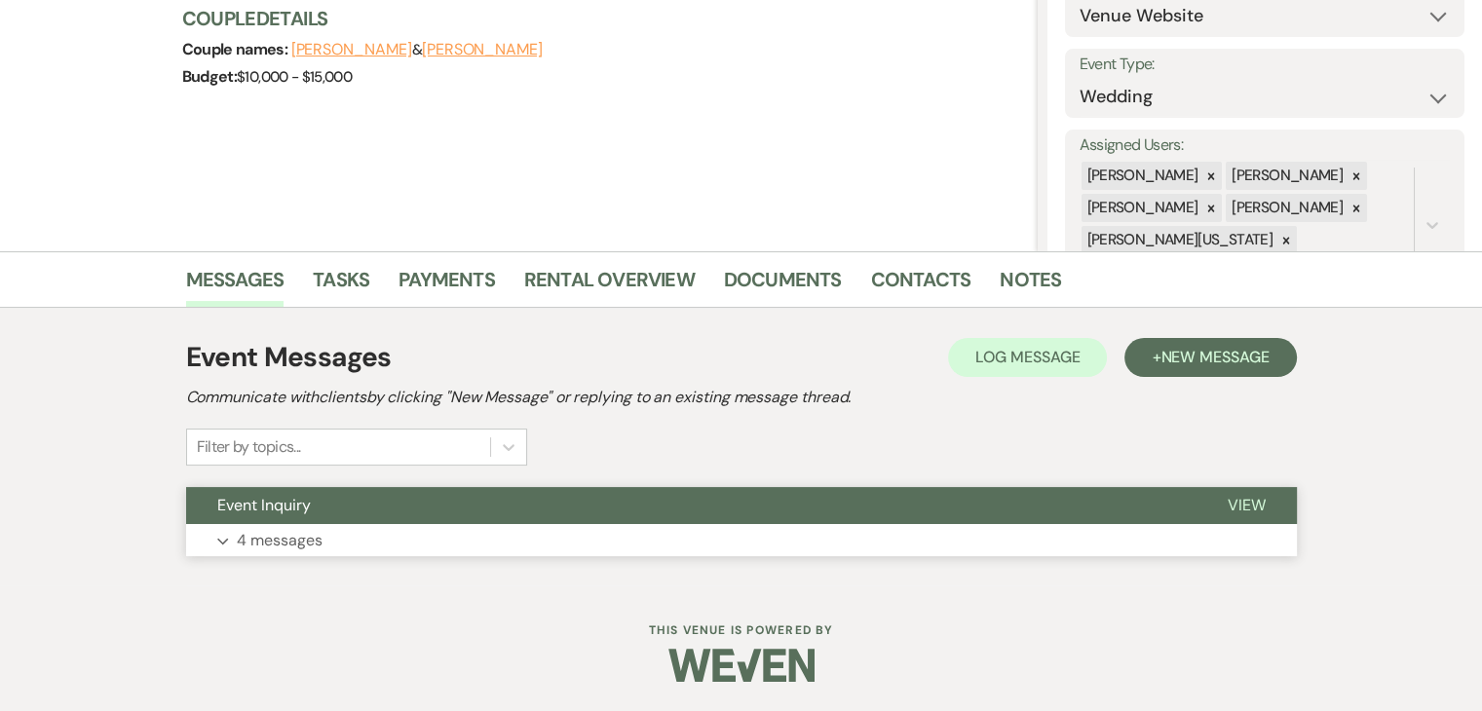
click at [386, 546] on button "Expand 4 messages" at bounding box center [741, 540] width 1111 height 33
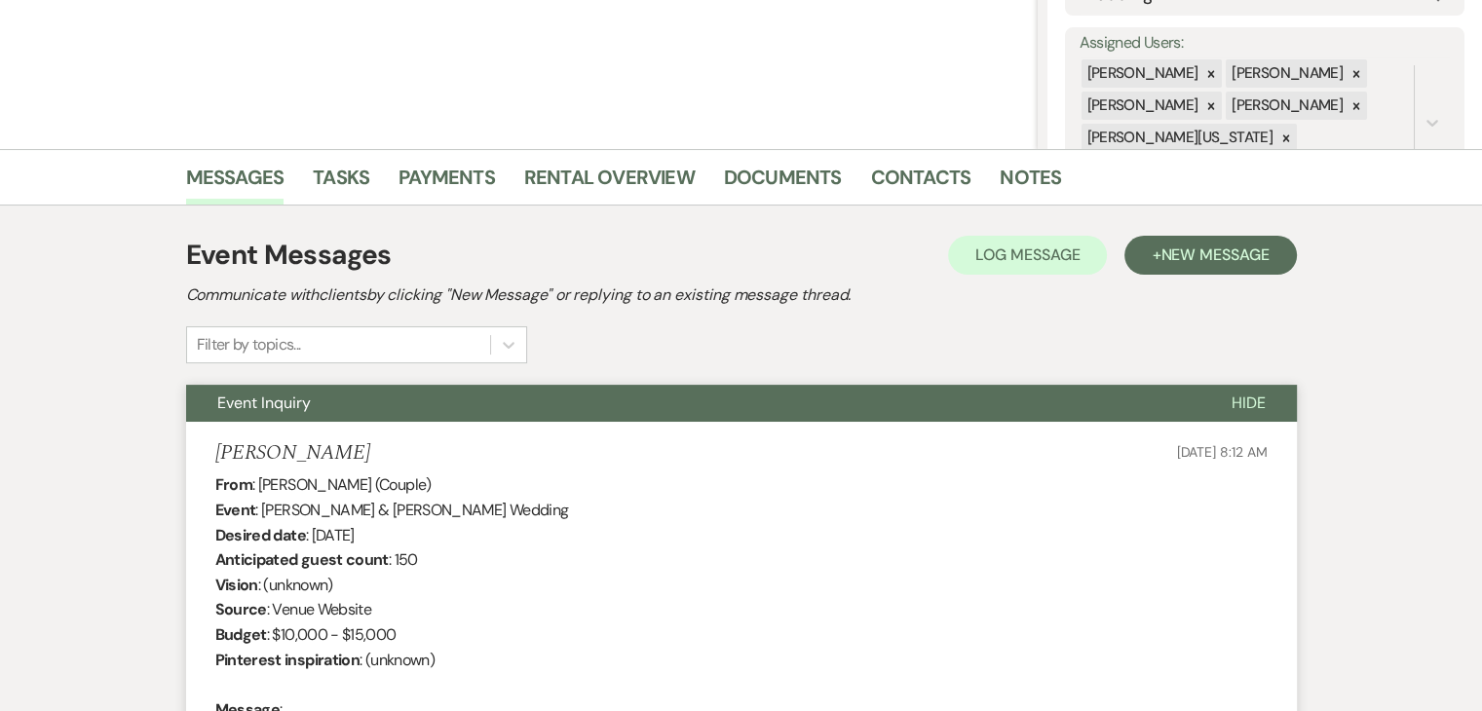
scroll to position [628, 0]
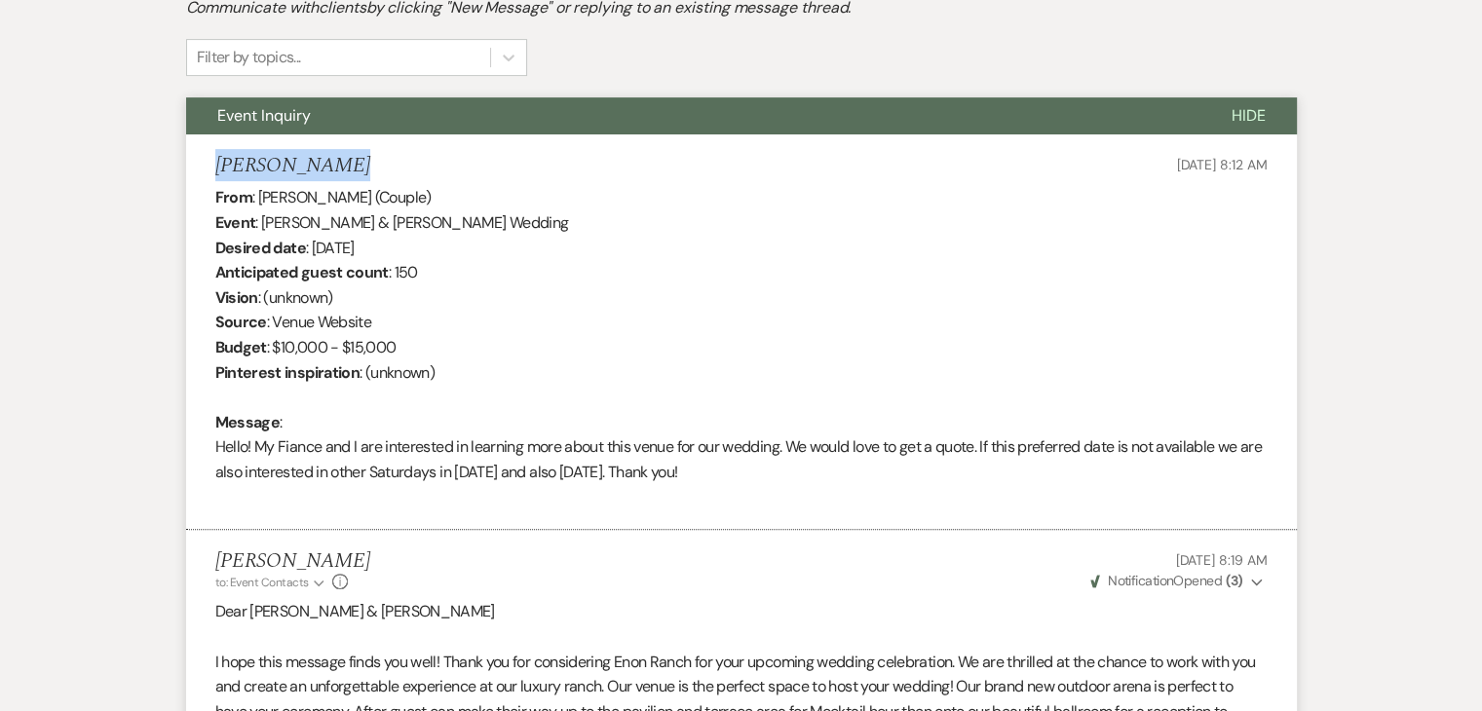
drag, startPoint x: 215, startPoint y: 161, endPoint x: 392, endPoint y: 159, distance: 176.4
click at [392, 159] on div "[PERSON_NAME] [DATE] 8:12 AM" at bounding box center [741, 166] width 1052 height 24
copy h5 "[PERSON_NAME]"
drag, startPoint x: 450, startPoint y: 251, endPoint x: 313, endPoint y: 247, distance: 137.5
click at [313, 247] on div "From : [PERSON_NAME] (Couple) Event : [PERSON_NAME] & [PERSON_NAME] Wedding Des…" at bounding box center [741, 347] width 1052 height 324
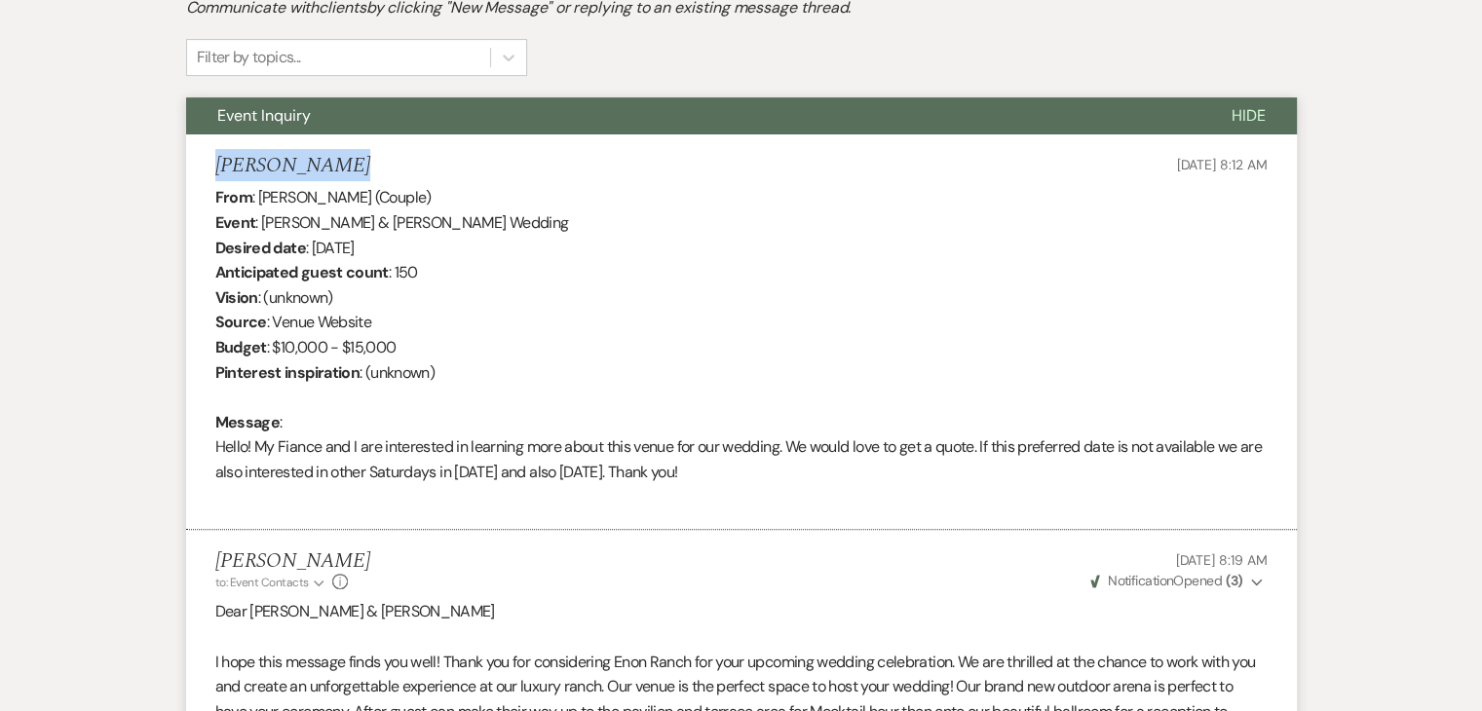
copy div "[DATE]"
